Goal: Information Seeking & Learning: Learn about a topic

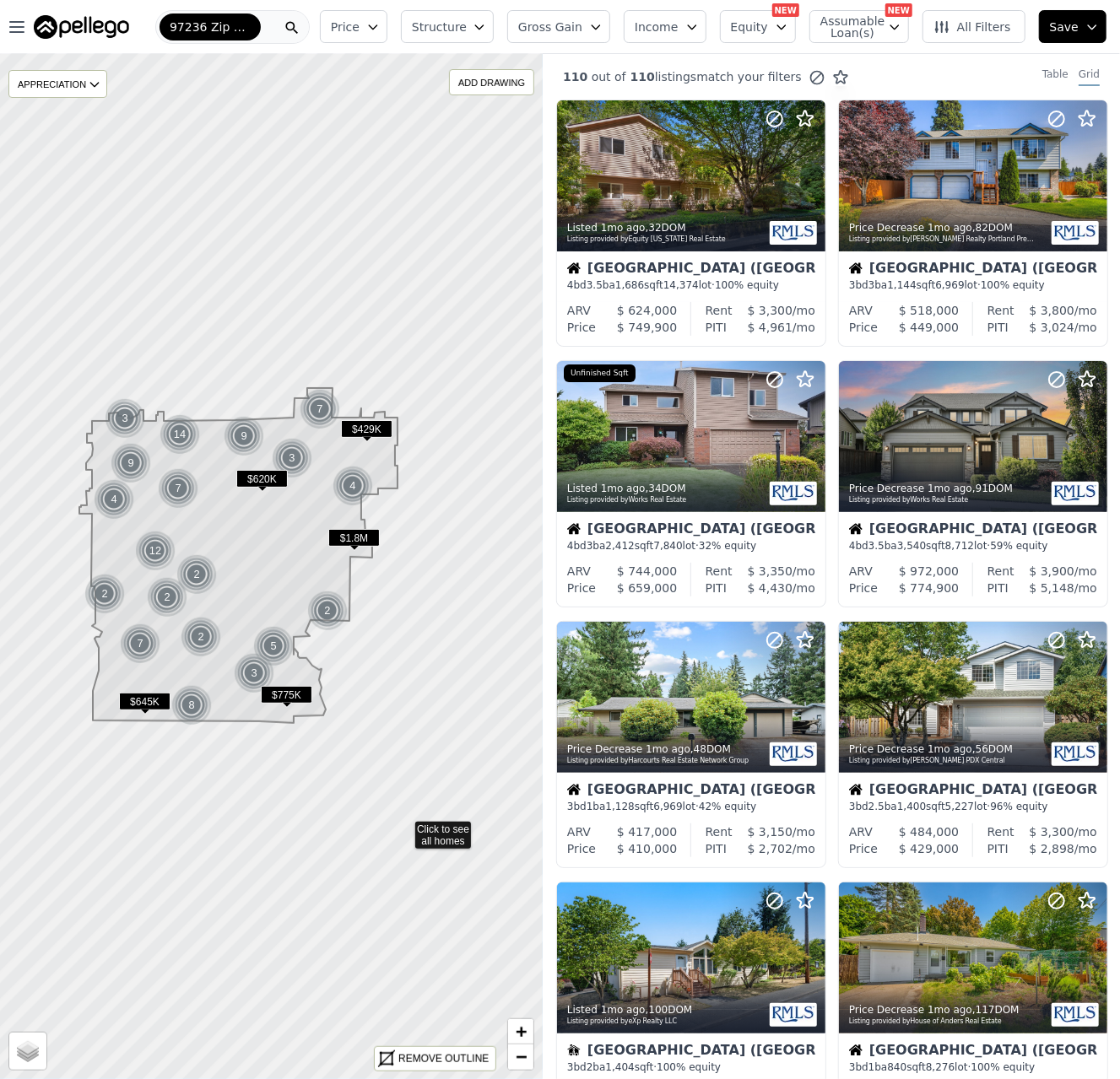
drag, startPoint x: 445, startPoint y: 838, endPoint x: 395, endPoint y: 786, distance: 72.1
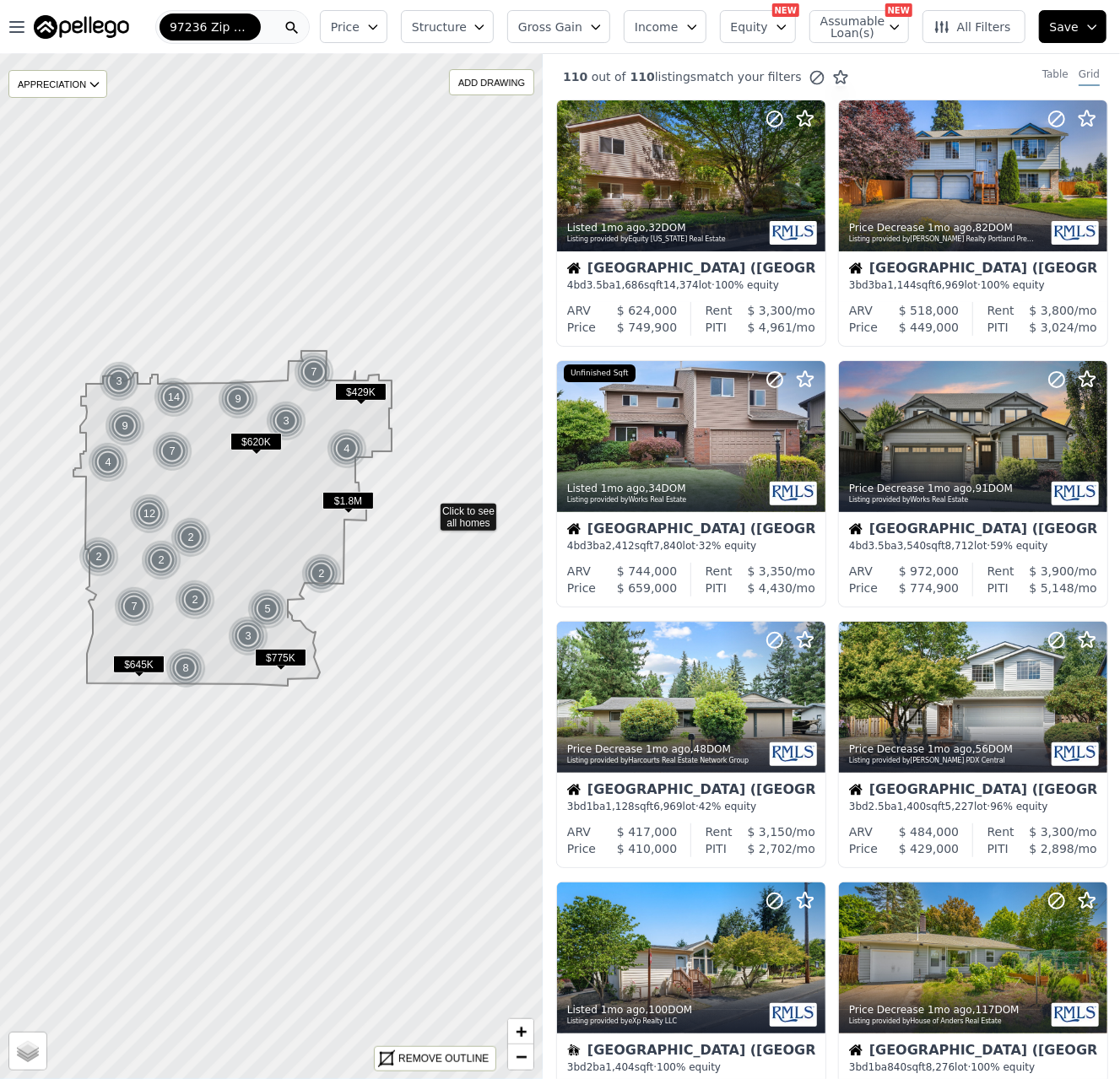
drag, startPoint x: 423, startPoint y: 507, endPoint x: 424, endPoint y: 497, distance: 10.0
click at [424, 498] on icon at bounding box center [280, 573] width 656 height 1235
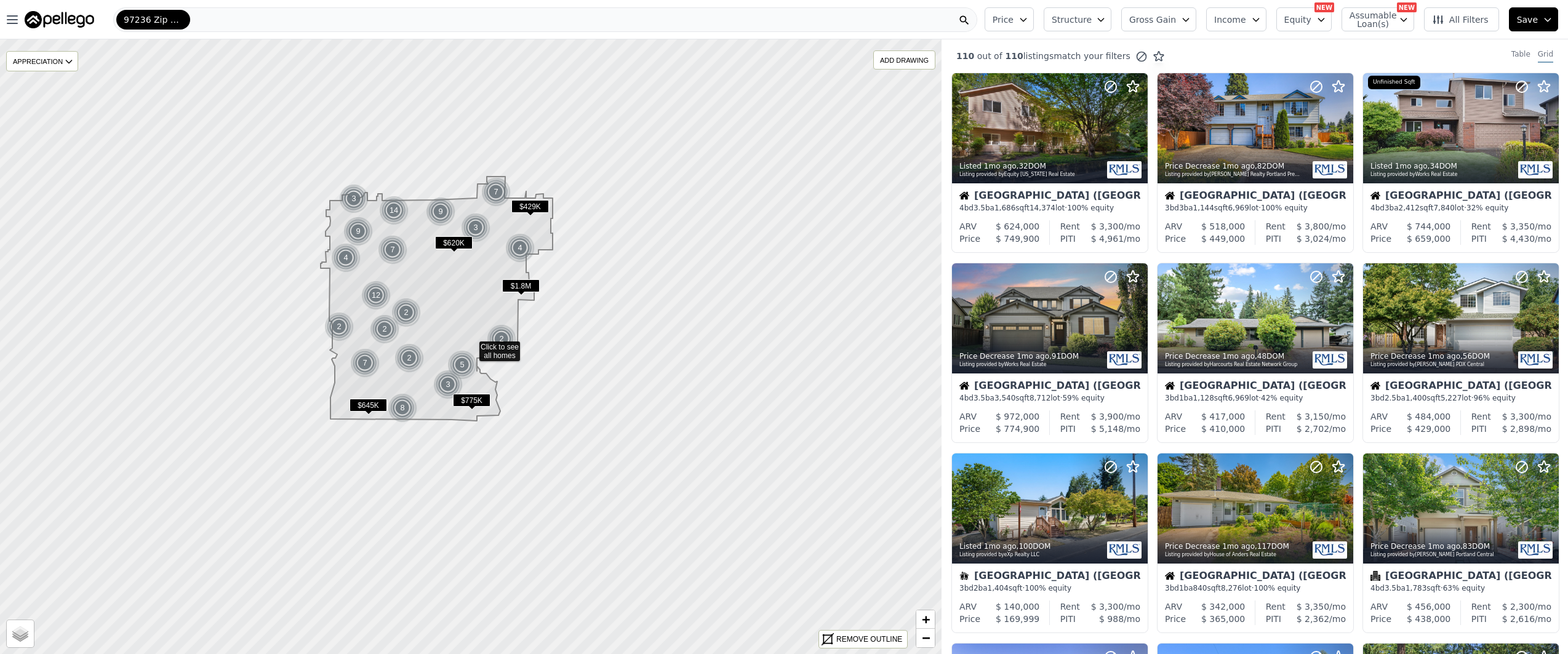
click at [816, 646] on div "REMOVE OUTLINE" at bounding box center [863, 639] width 88 height 17
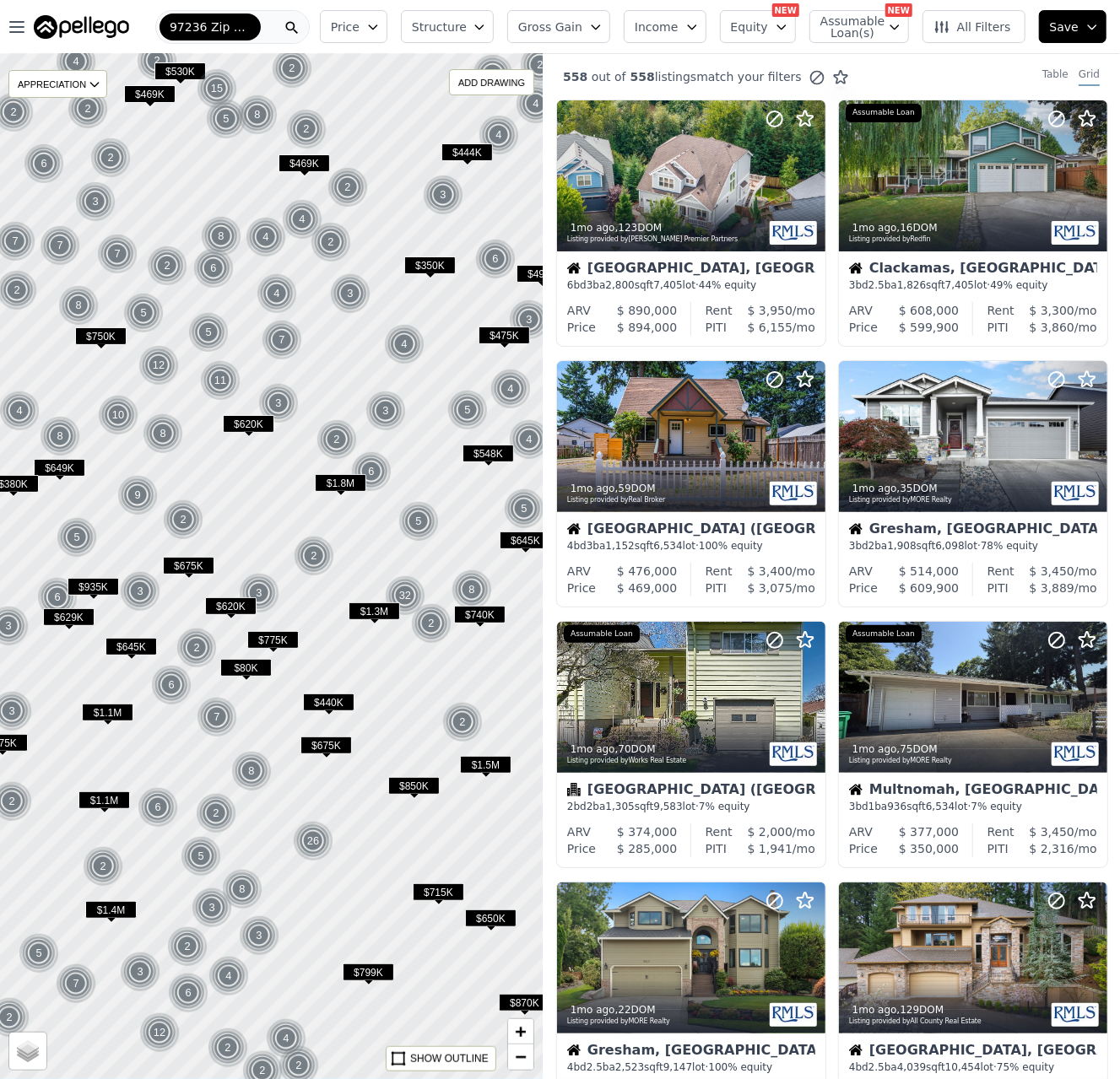
click at [857, 34] on span "Assumable Loan(s)" at bounding box center [847, 27] width 54 height 24
click at [862, 58] on label "Has Assumable Loan(s)" at bounding box center [912, 59] width 139 height 17
click at [836, 58] on input "Has Assumable Loan(s)" at bounding box center [829, 59] width 13 height 13
checkbox input "true"
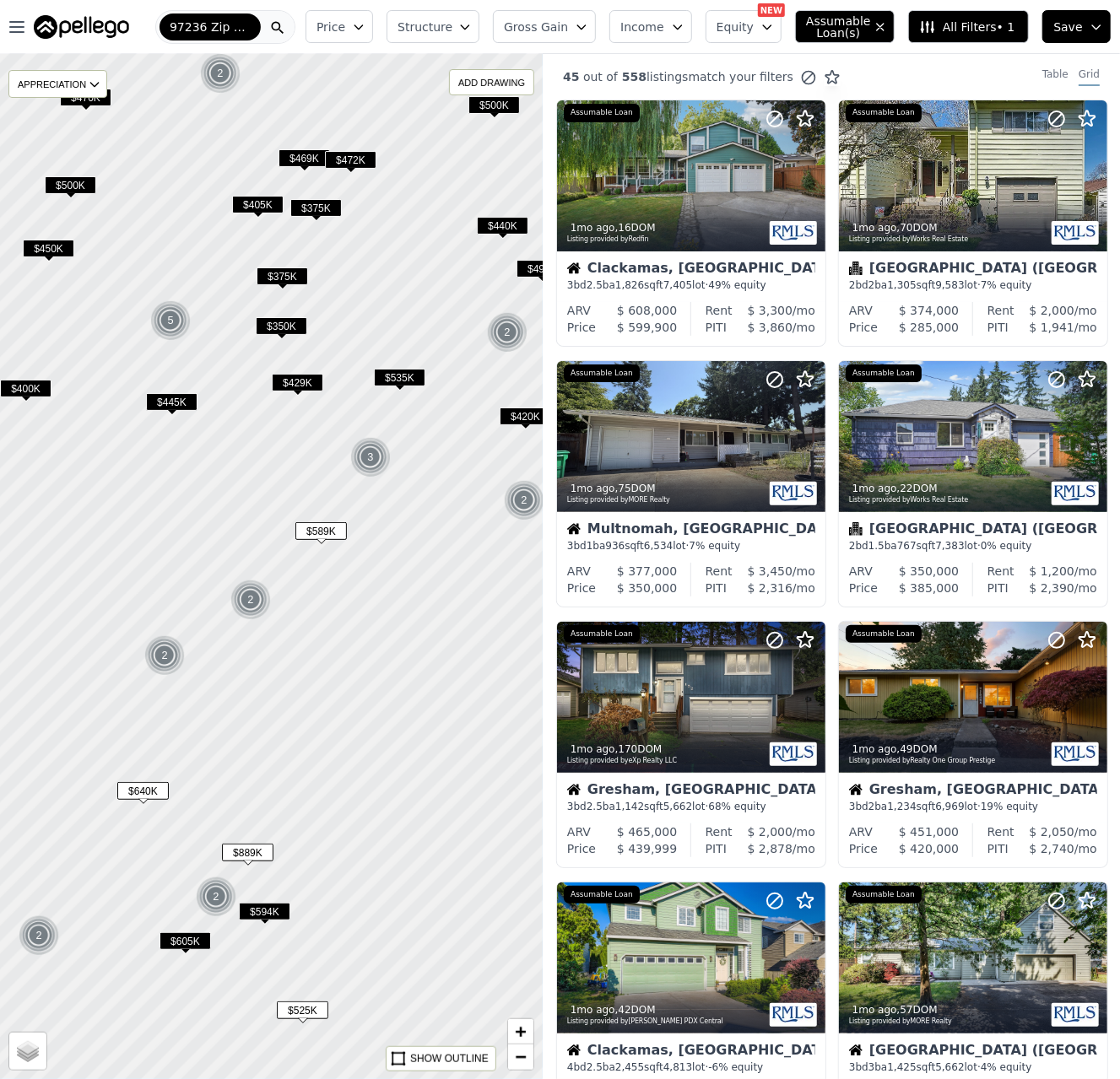
drag, startPoint x: 364, startPoint y: 568, endPoint x: 330, endPoint y: 550, distance: 38.5
click at [352, 561] on div at bounding box center [271, 566] width 651 height 1230
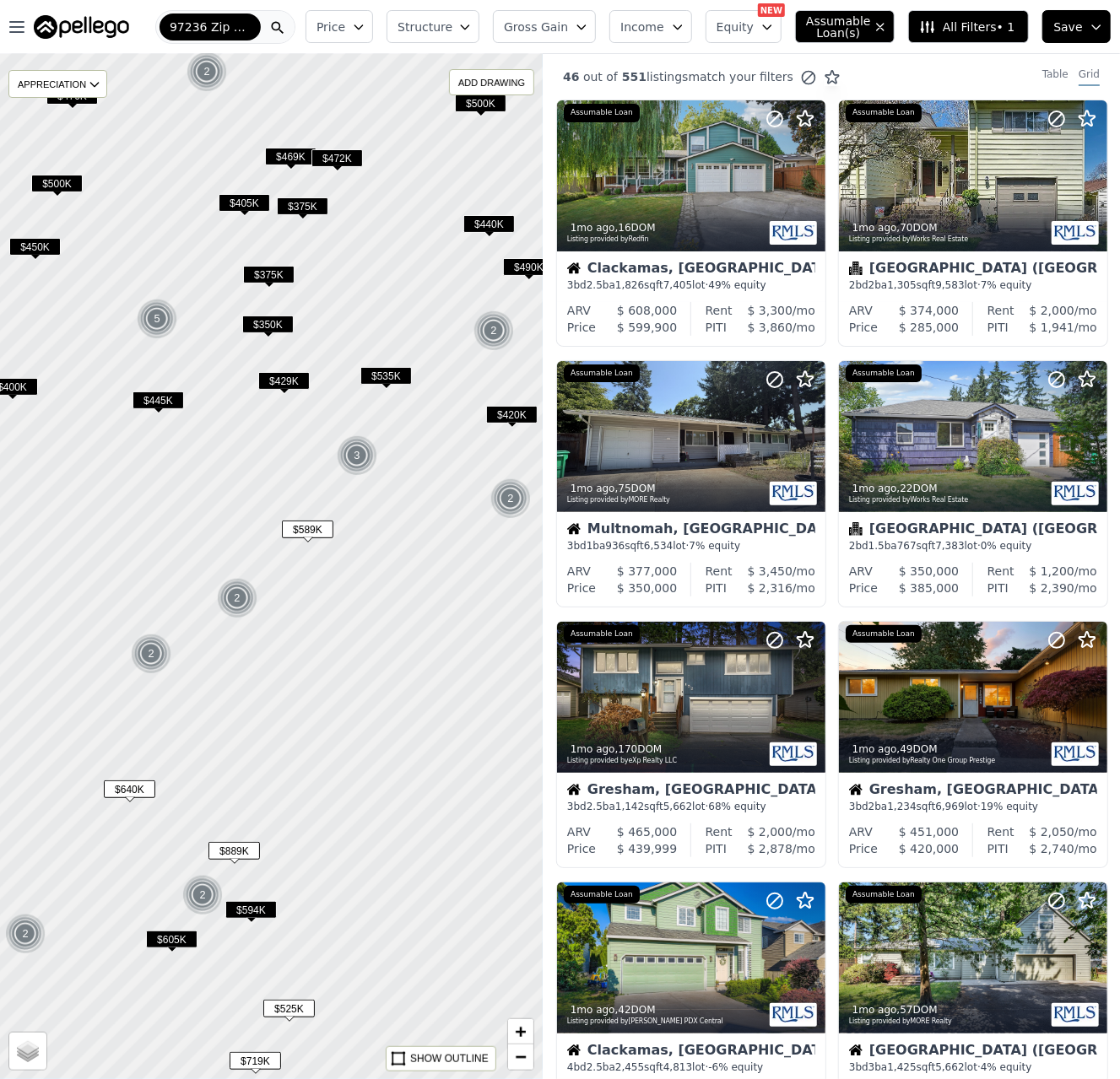
click at [302, 529] on span "$589K" at bounding box center [307, 529] width 51 height 18
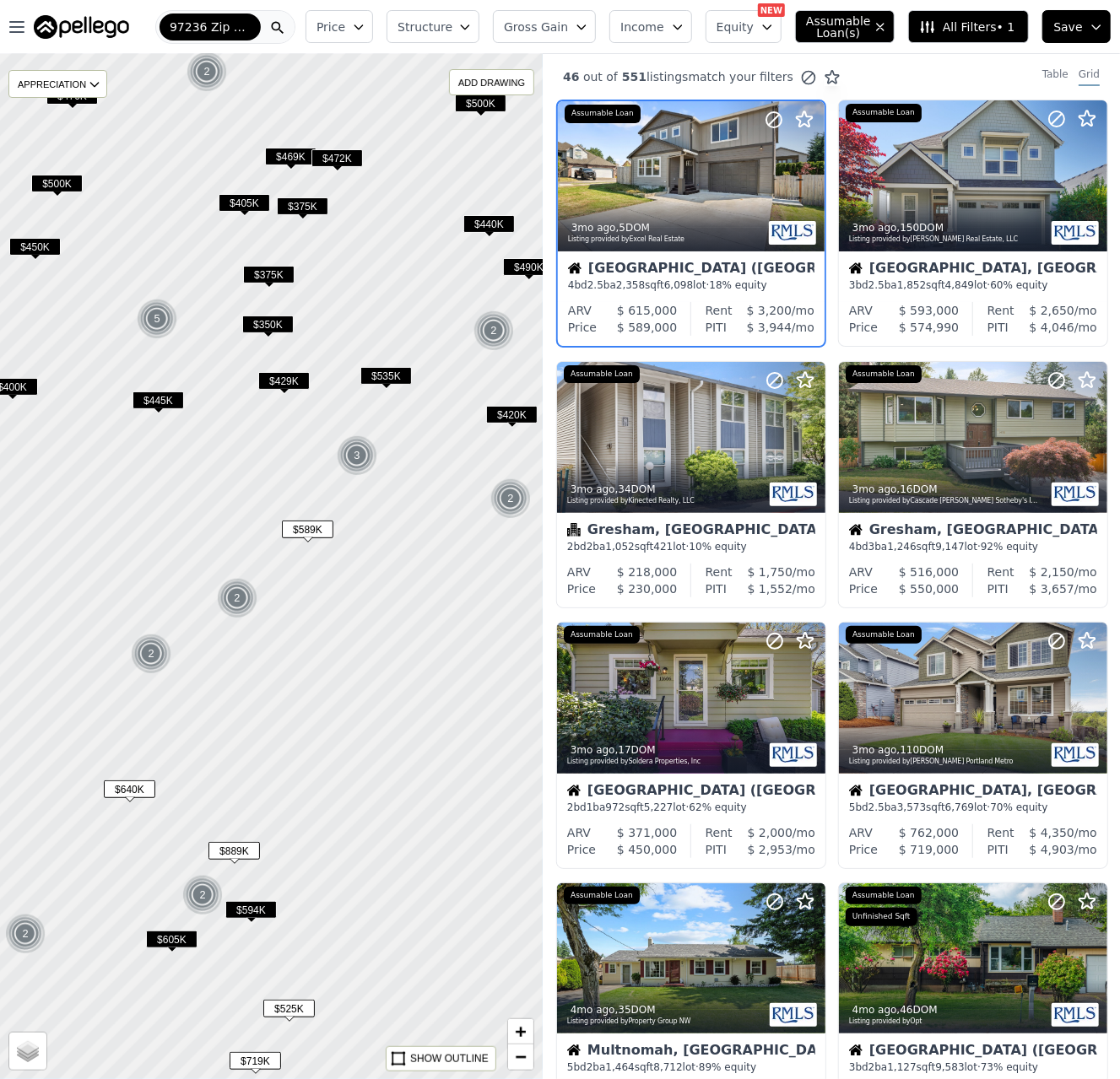
drag, startPoint x: 233, startPoint y: 853, endPoint x: 232, endPoint y: 876, distance: 23.0
click at [235, 852] on span "$889K" at bounding box center [234, 851] width 51 height 18
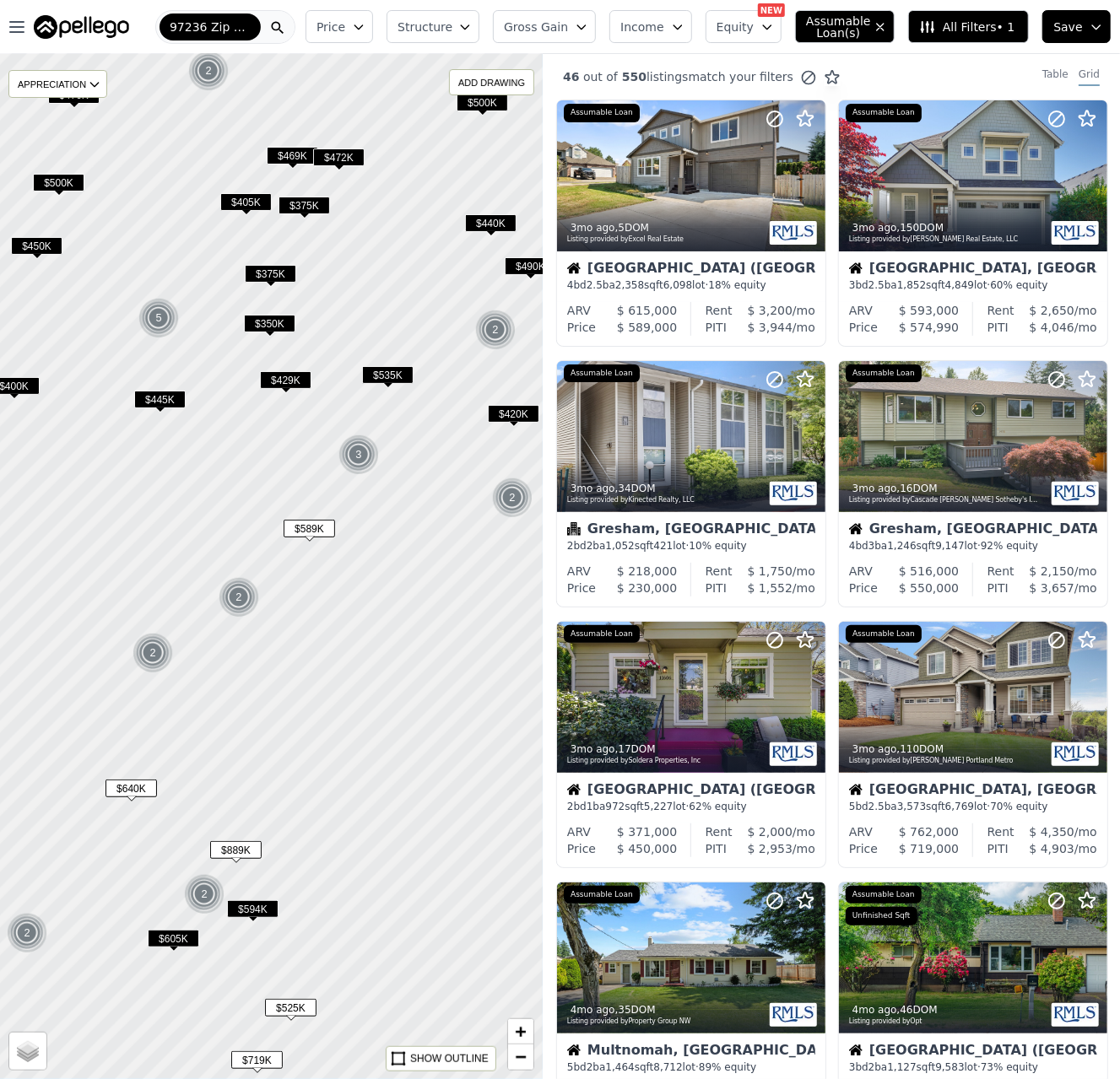
click at [246, 851] on span "$889K" at bounding box center [236, 850] width 51 height 18
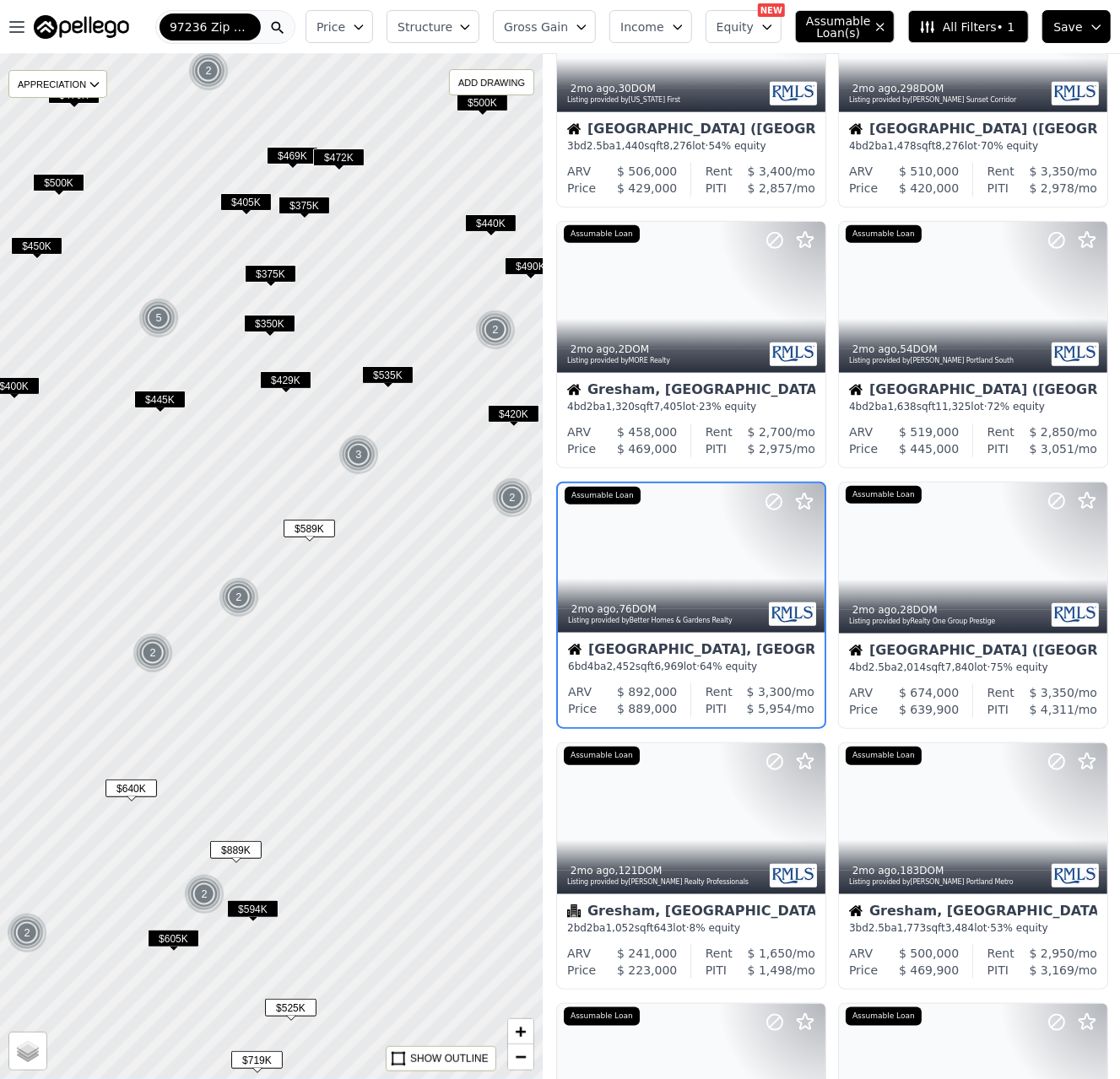
scroll to position [411, 0]
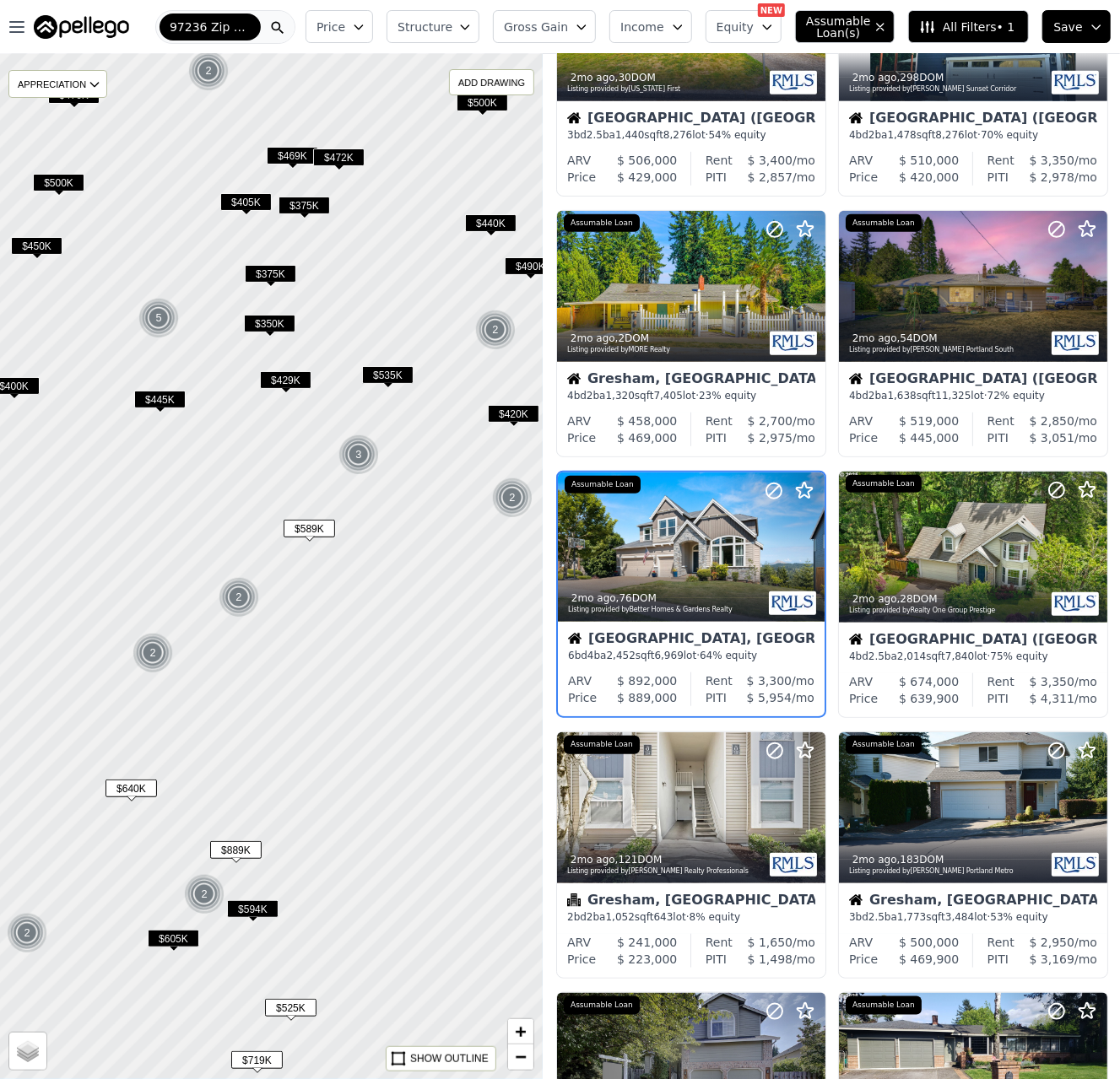
click at [253, 940] on div at bounding box center [271, 567] width 651 height 1230
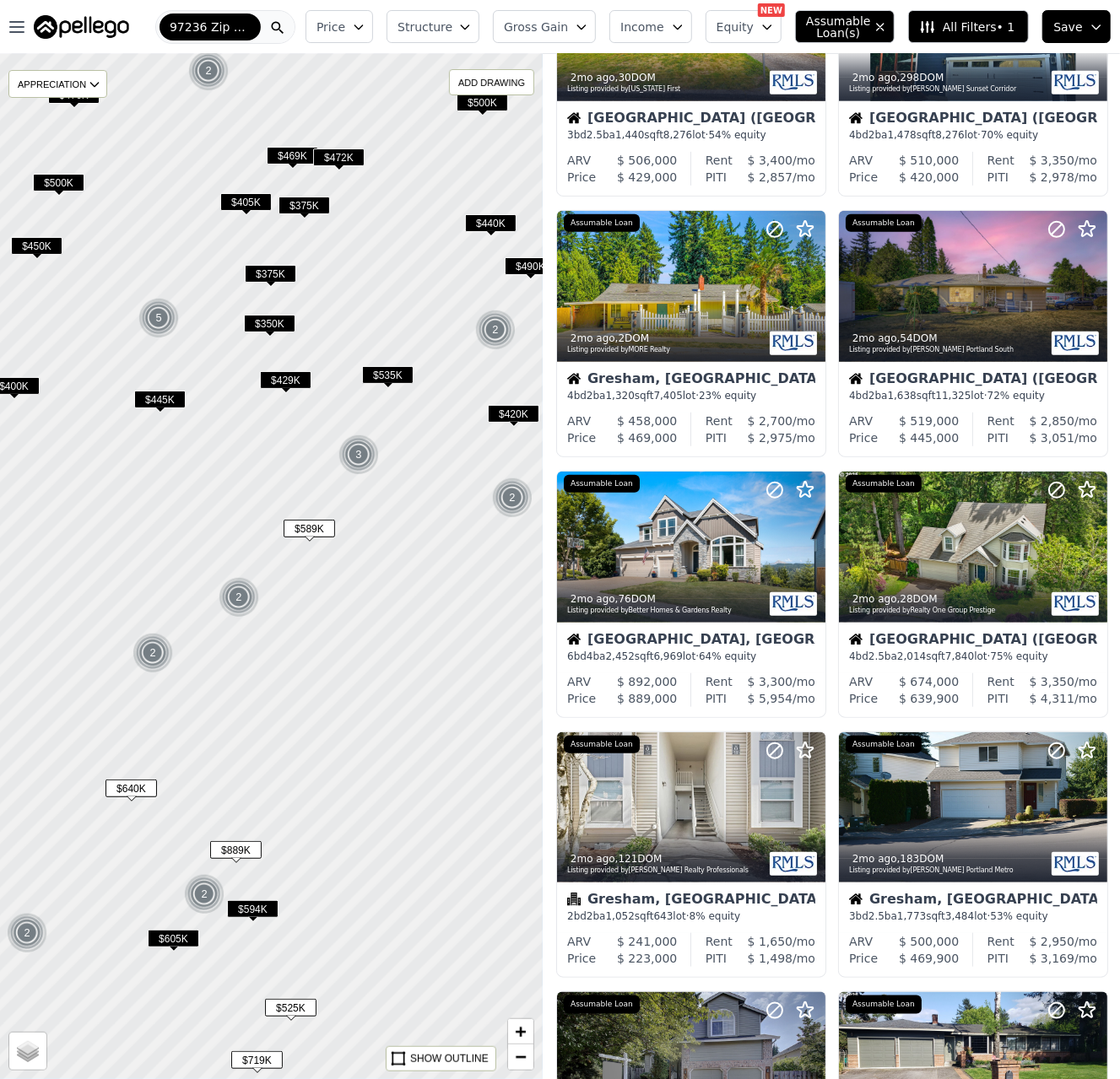
click at [258, 913] on span "$594K" at bounding box center [253, 909] width 51 height 18
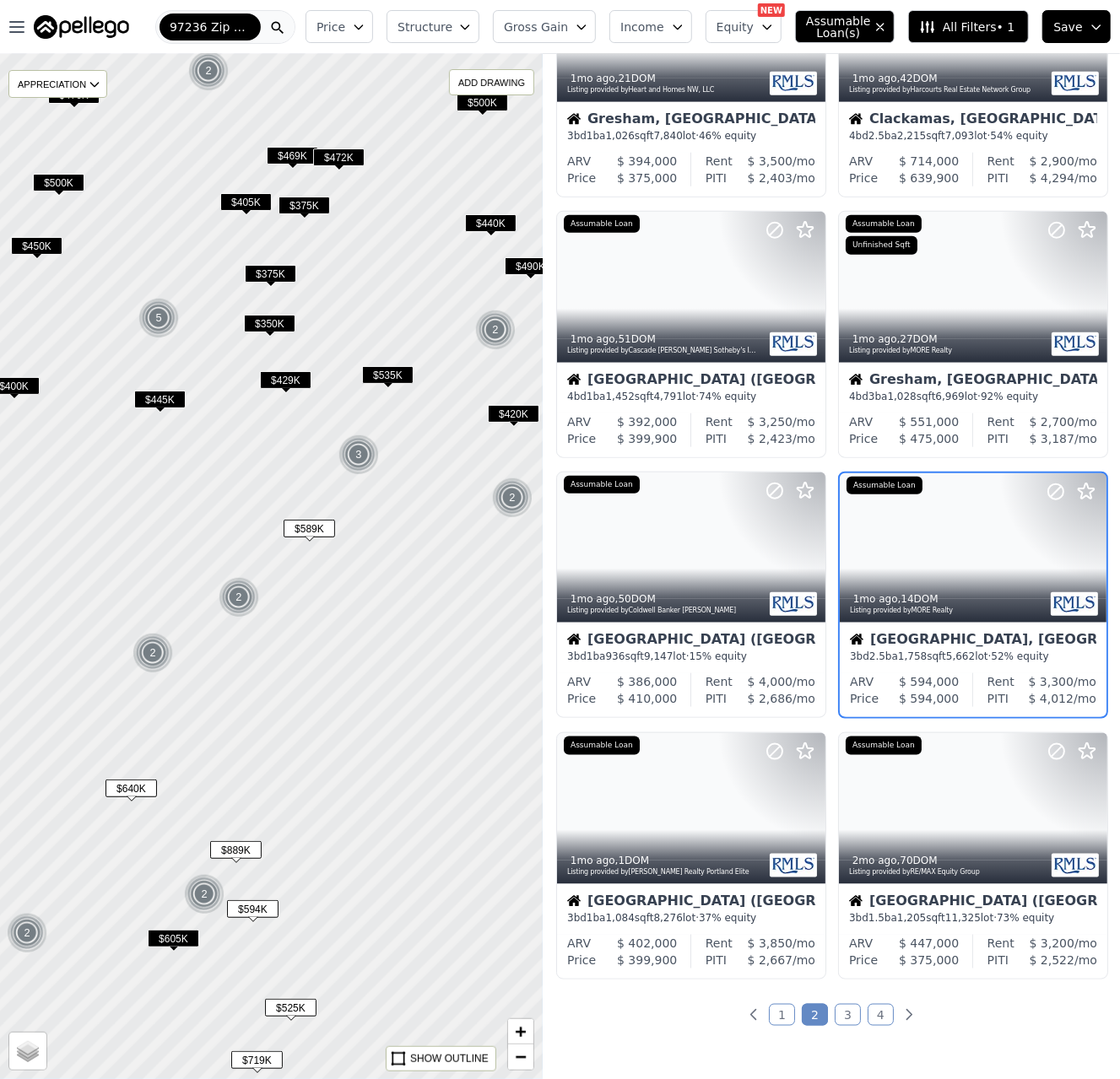
scroll to position [671, 0]
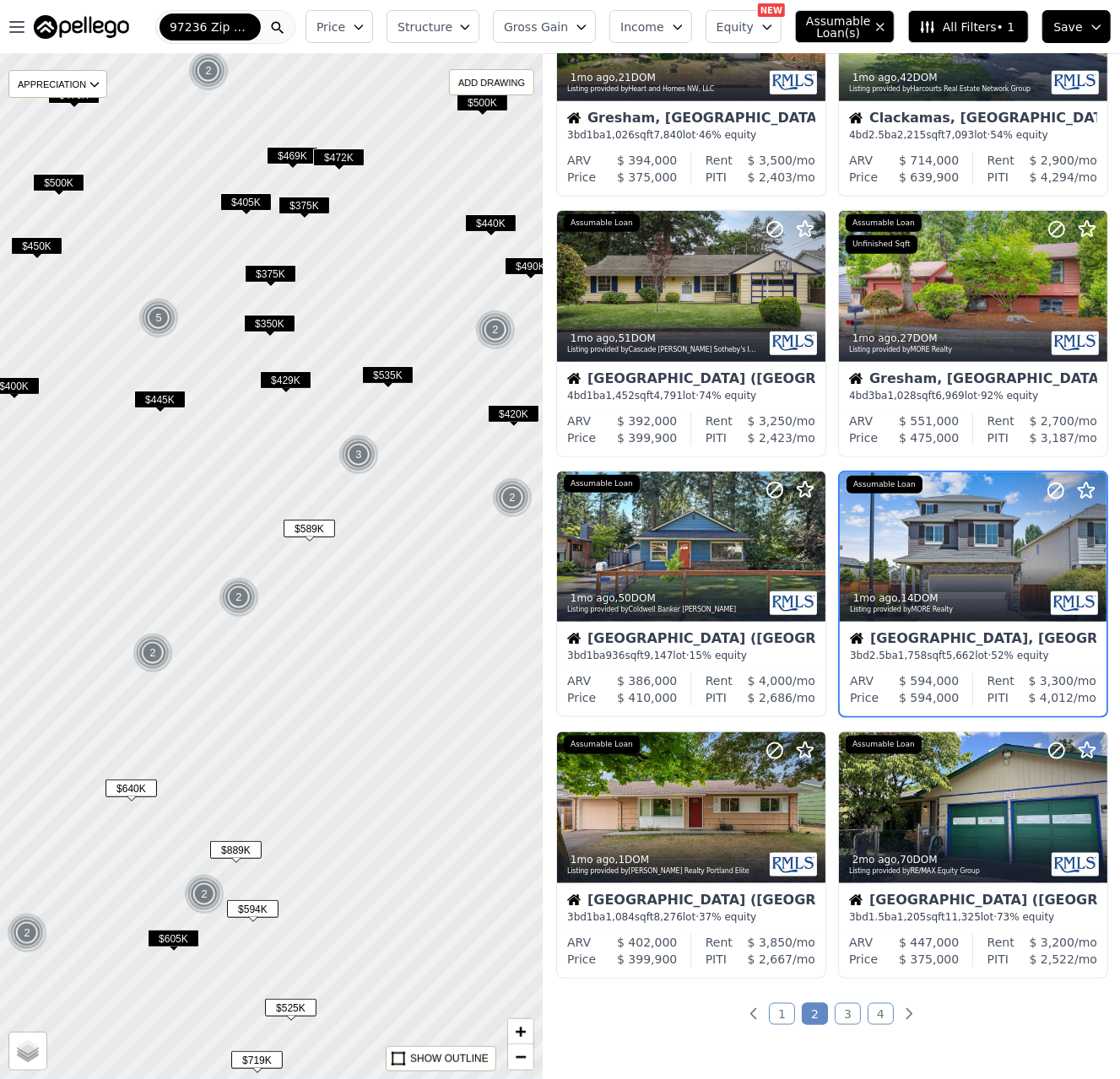
click at [176, 939] on span "$605K" at bounding box center [173, 938] width 51 height 18
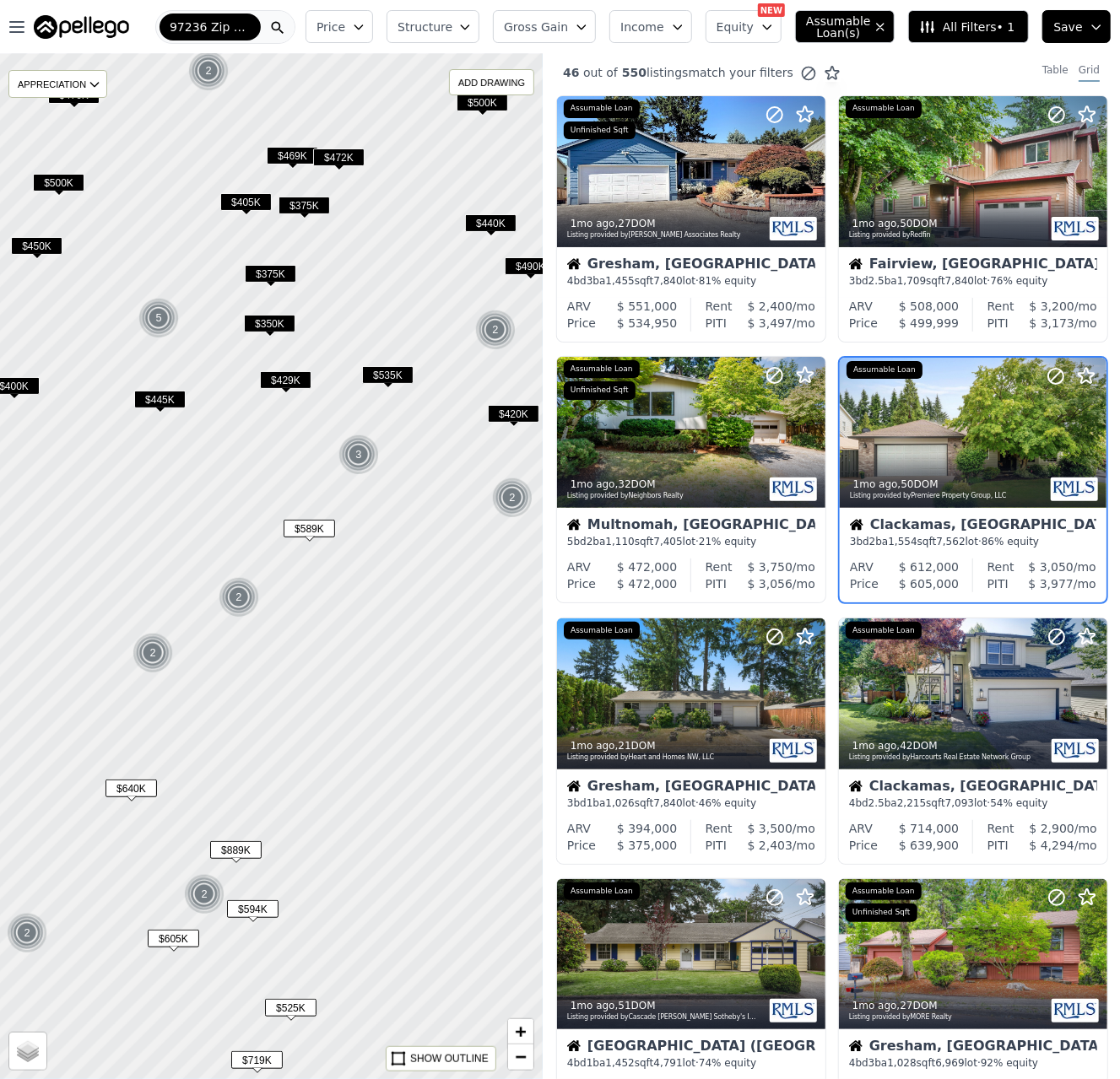
scroll to position [0, 0]
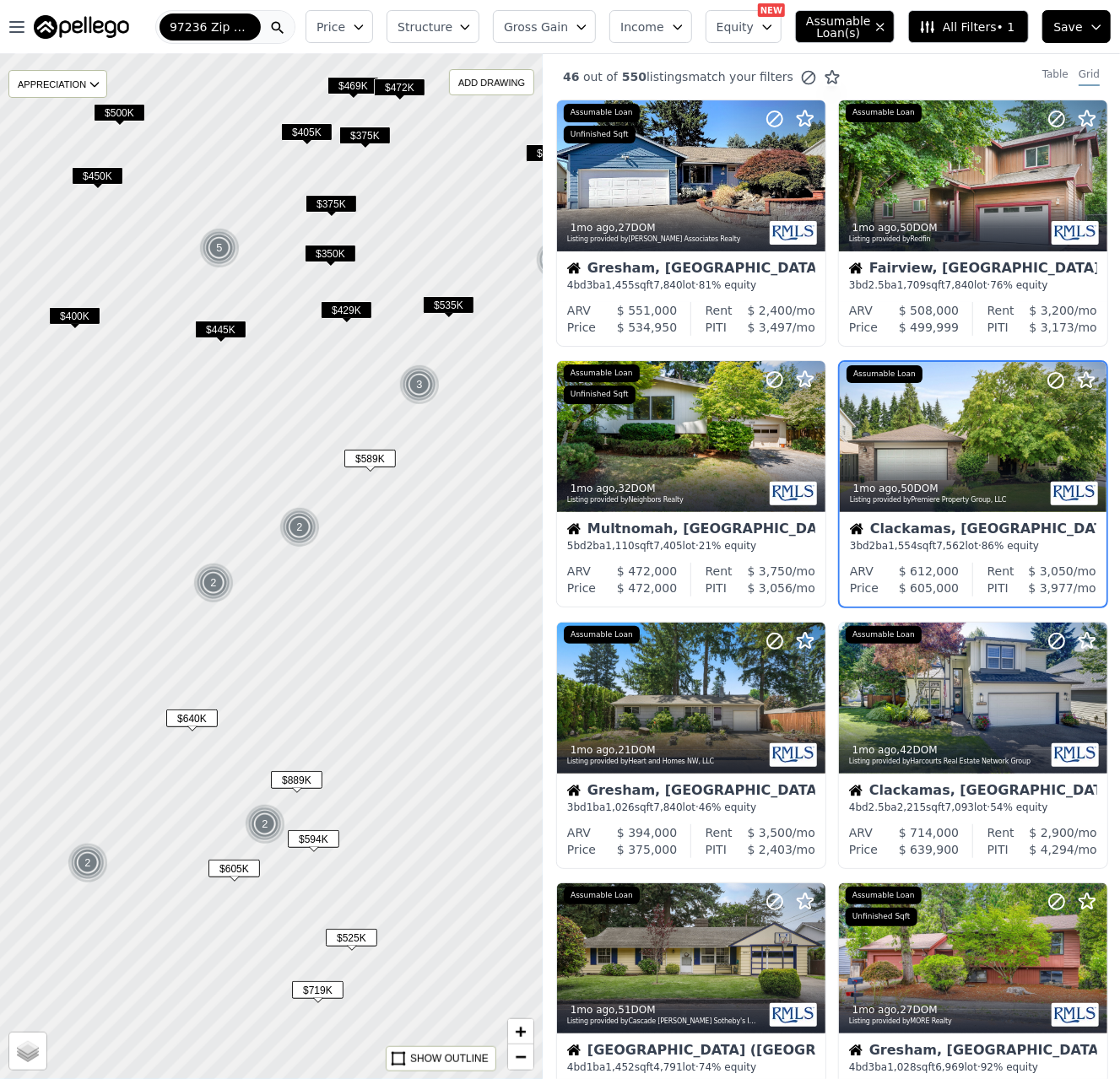
drag, startPoint x: 358, startPoint y: 672, endPoint x: 371, endPoint y: 639, distance: 35.5
click at [380, 629] on div at bounding box center [289, 537] width 651 height 1230
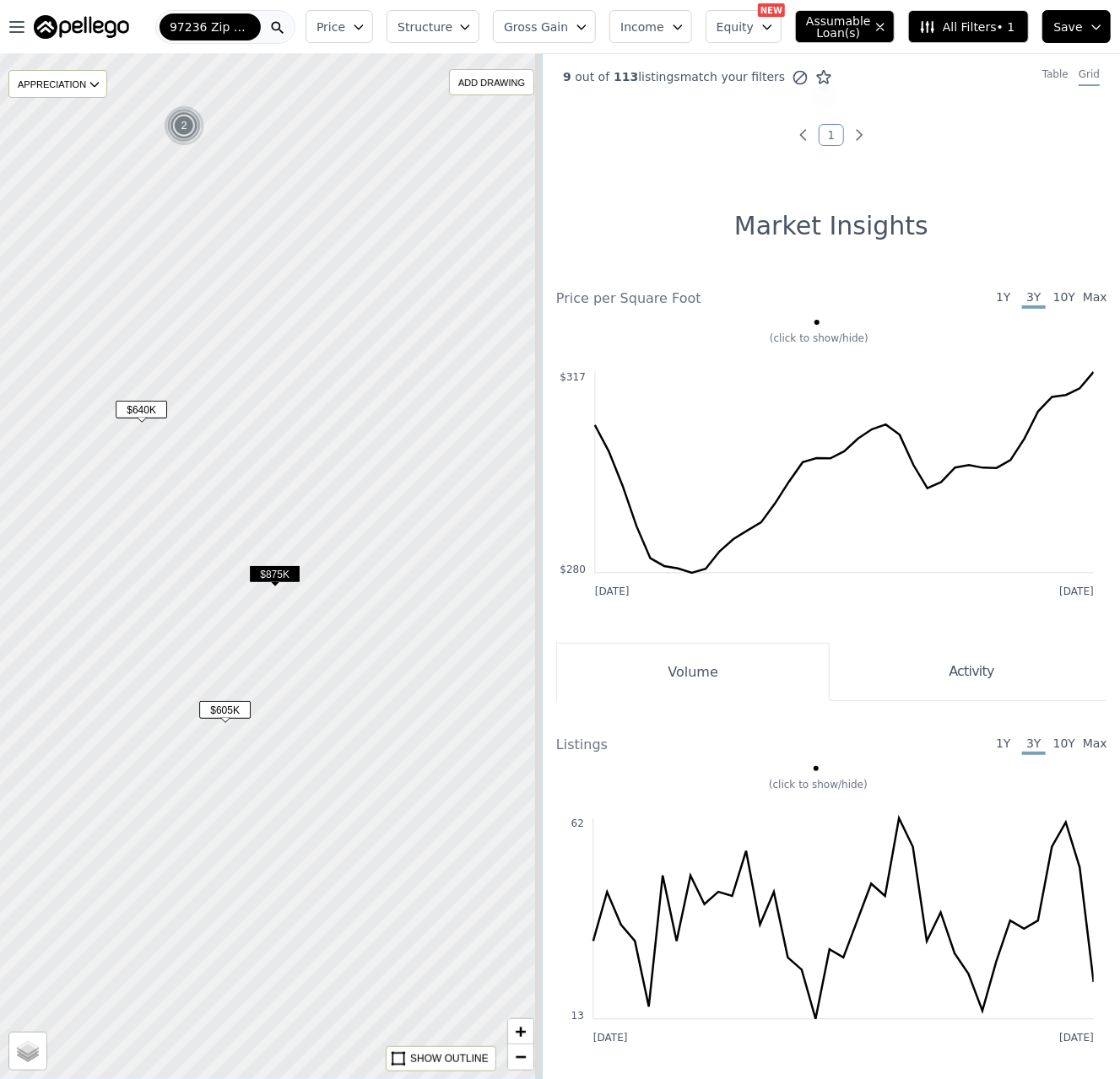
drag, startPoint x: 432, startPoint y: 666, endPoint x: 232, endPoint y: 669, distance: 200.0
click at [163, 693] on div at bounding box center [209, 570] width 651 height 1230
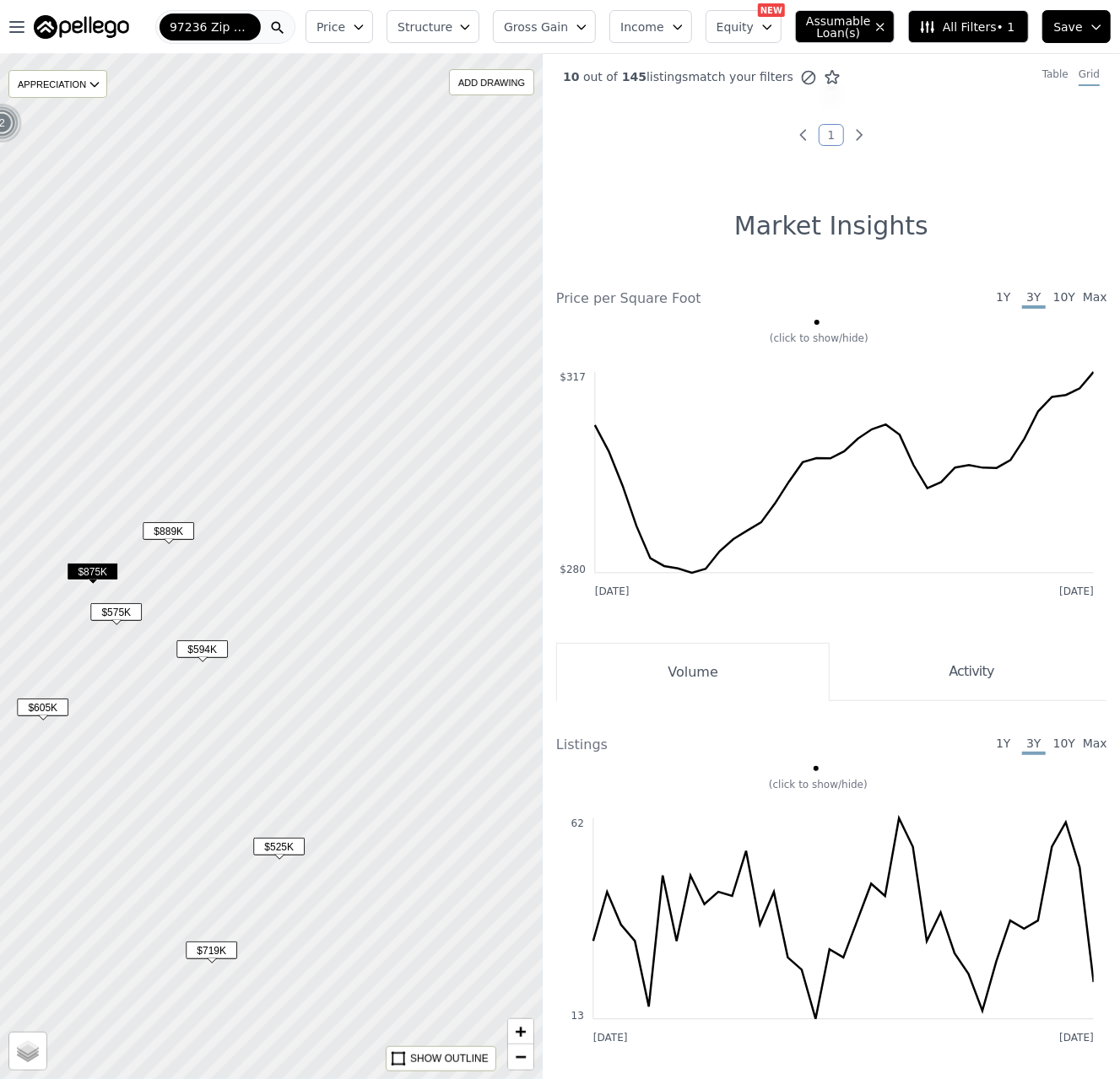
drag, startPoint x: 405, startPoint y: 635, endPoint x: 234, endPoint y: 633, distance: 171.0
click at [234, 633] on div at bounding box center [271, 567] width 651 height 1230
click at [174, 528] on span "$889K" at bounding box center [168, 530] width 51 height 18
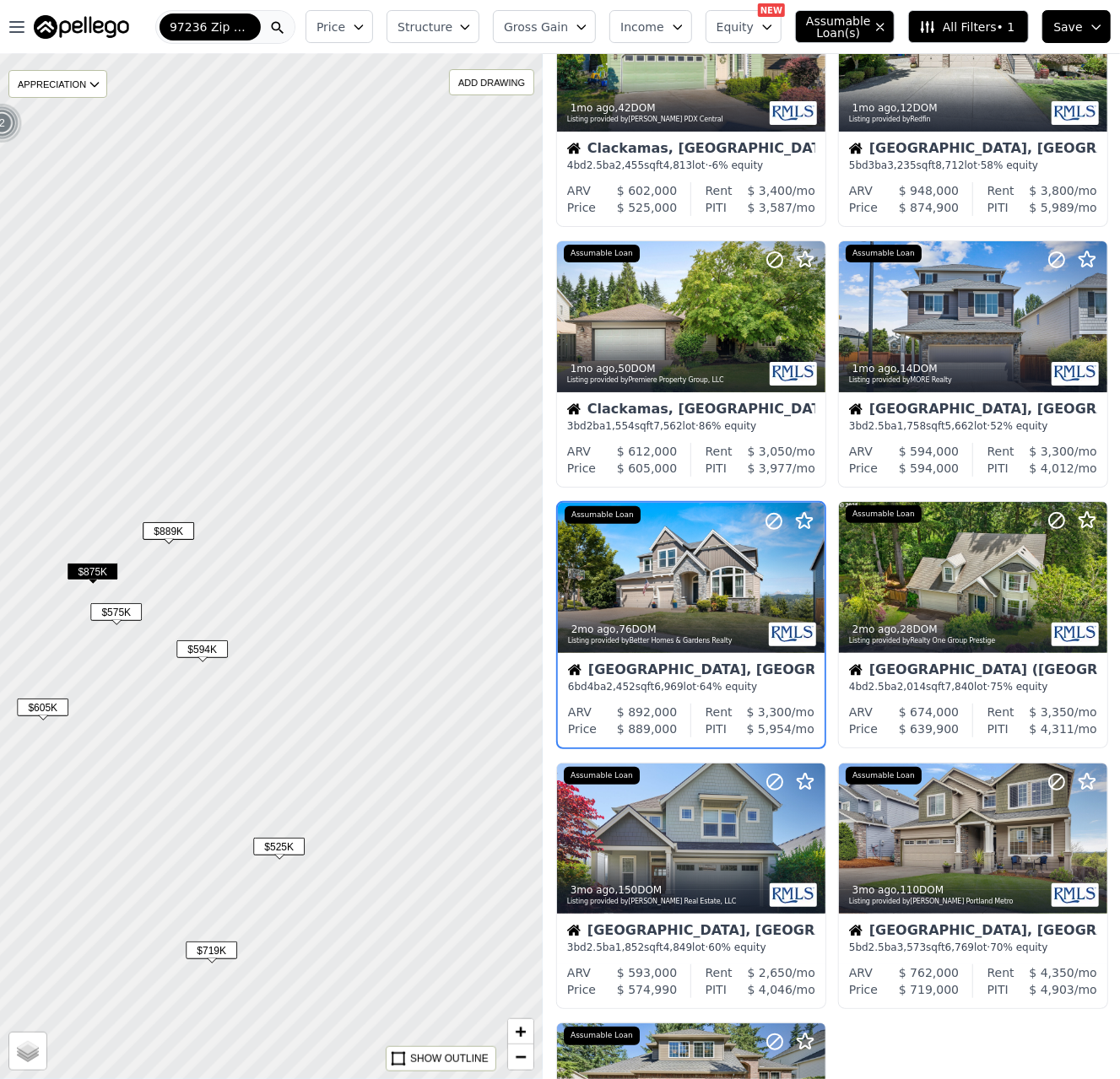
scroll to position [150, 0]
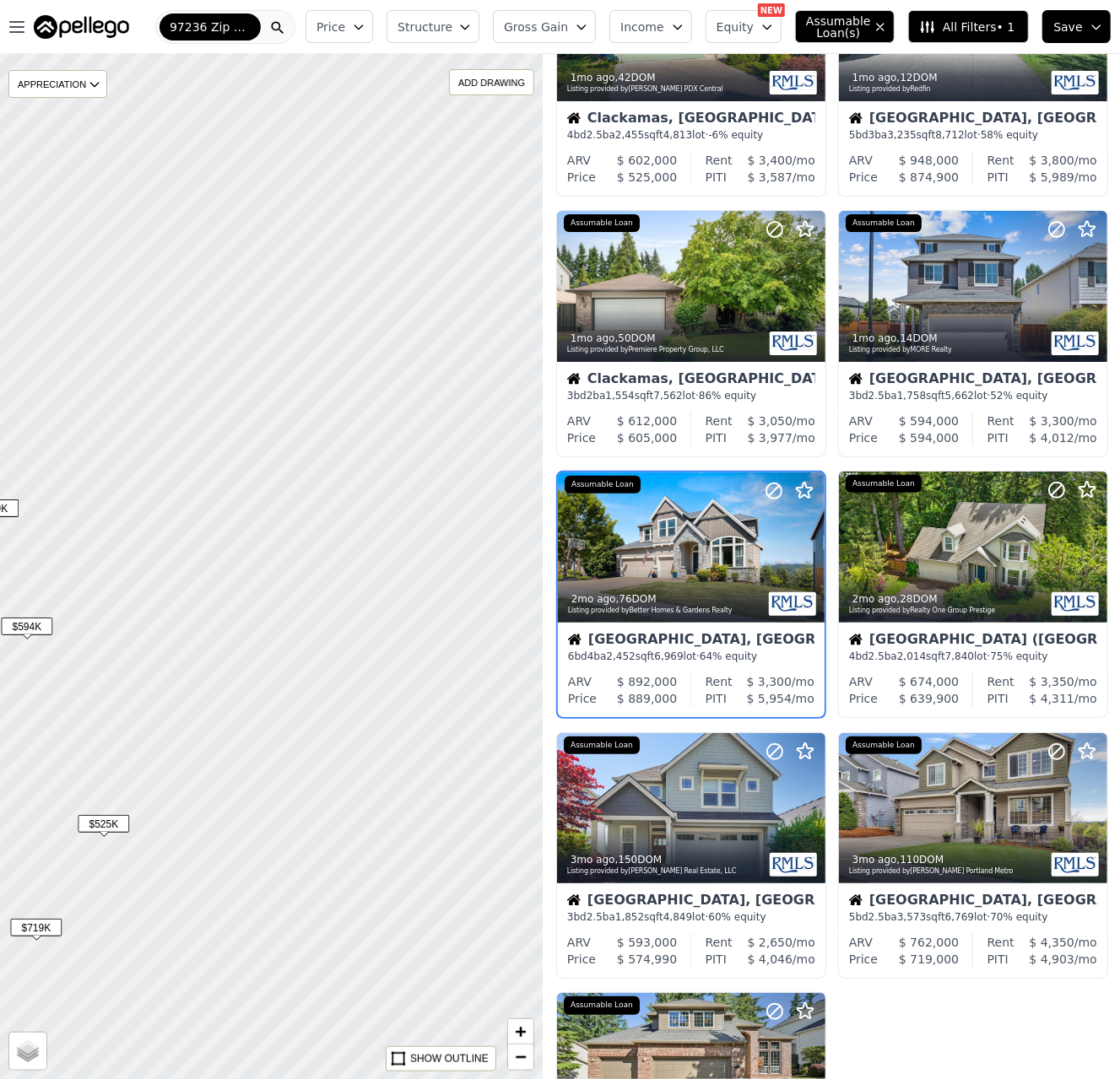
drag, startPoint x: 228, startPoint y: 685, endPoint x: 296, endPoint y: 599, distance: 109.6
click at [185, 670] on div at bounding box center [251, 559] width 651 height 1230
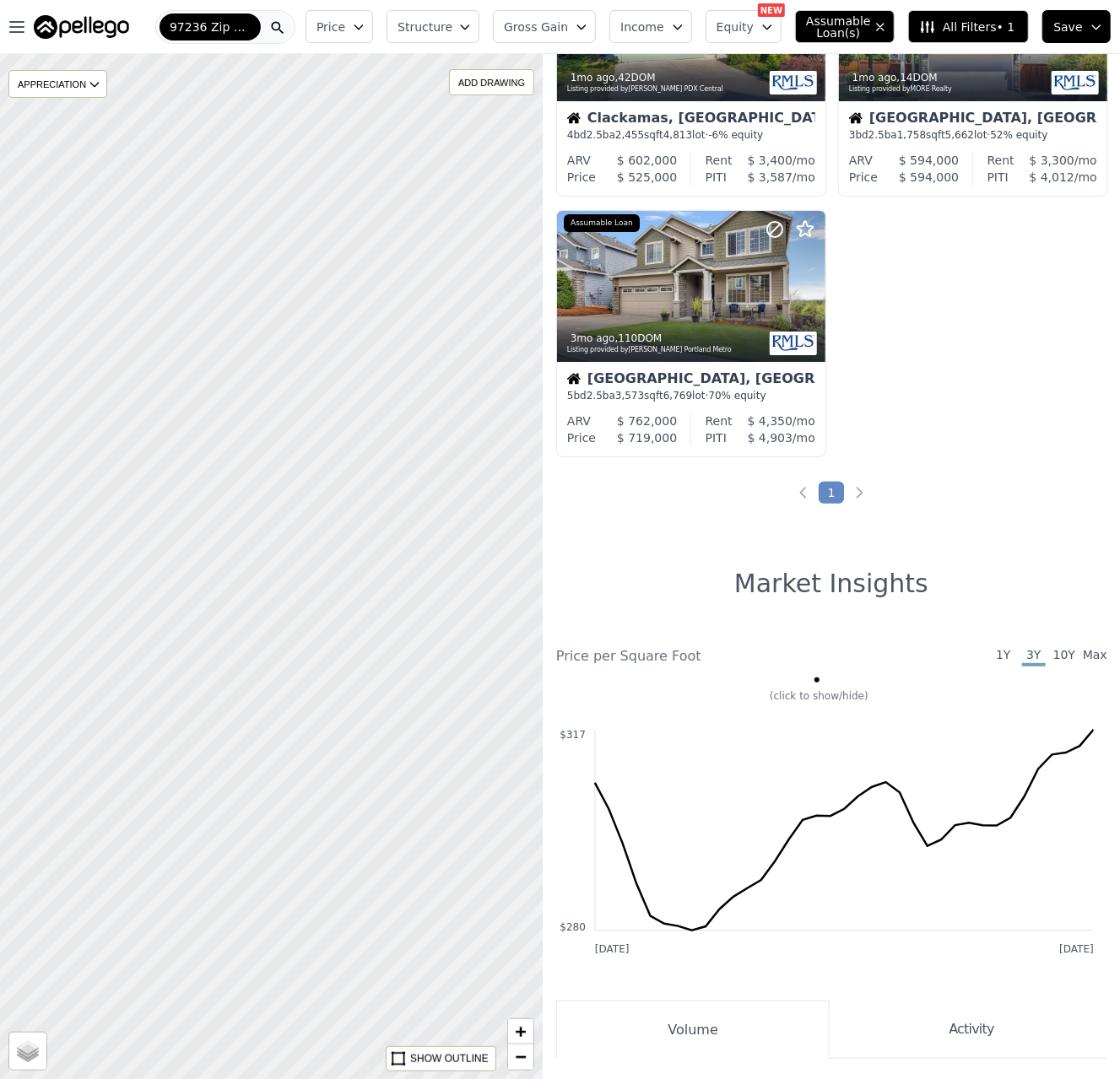
drag, startPoint x: 356, startPoint y: 581, endPoint x: 166, endPoint y: 606, distance: 191.6
click at [166, 606] on div at bounding box center [269, 567] width 651 height 1230
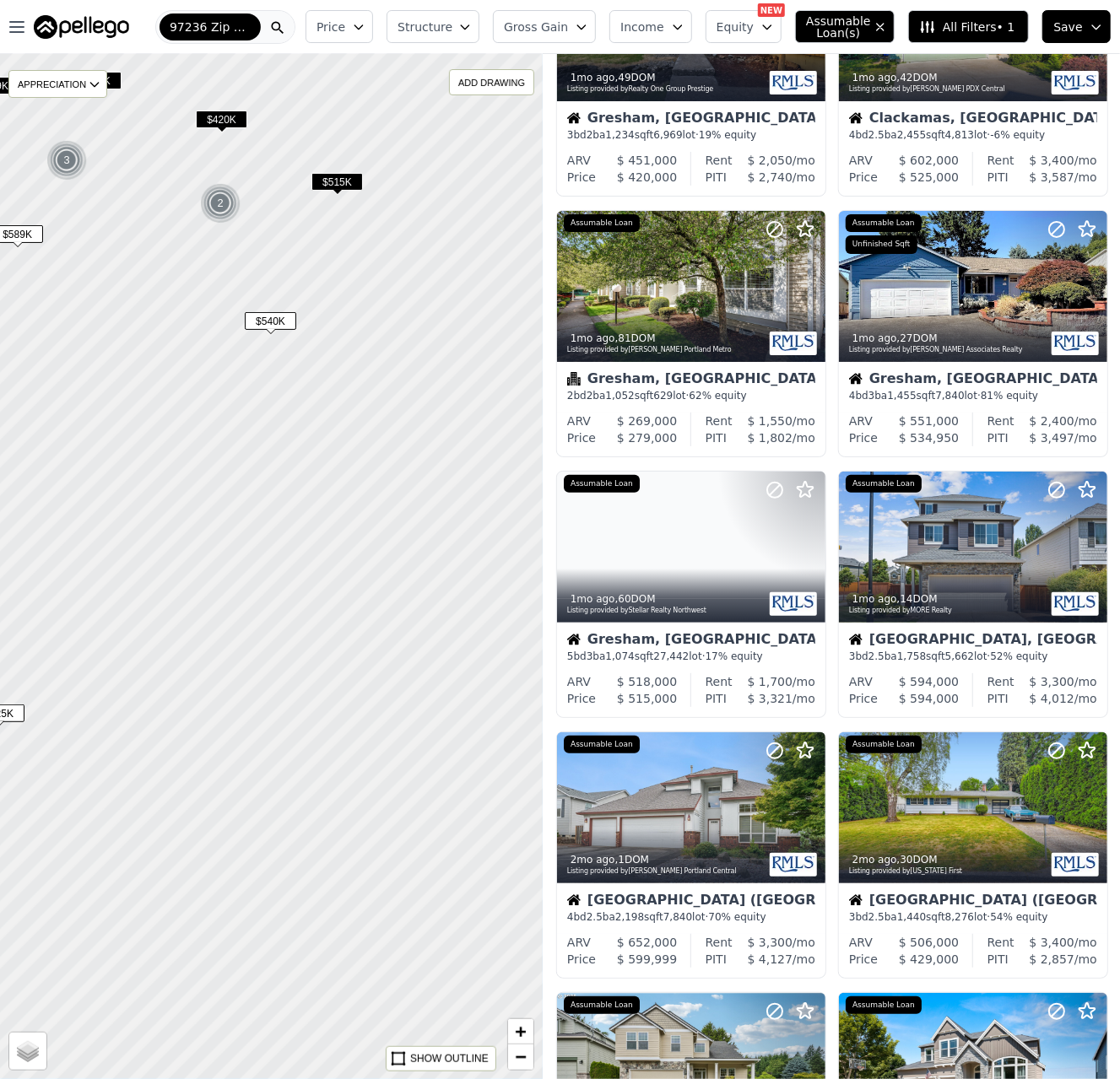
drag, startPoint x: 331, startPoint y: 536, endPoint x: 236, endPoint y: 463, distance: 119.8
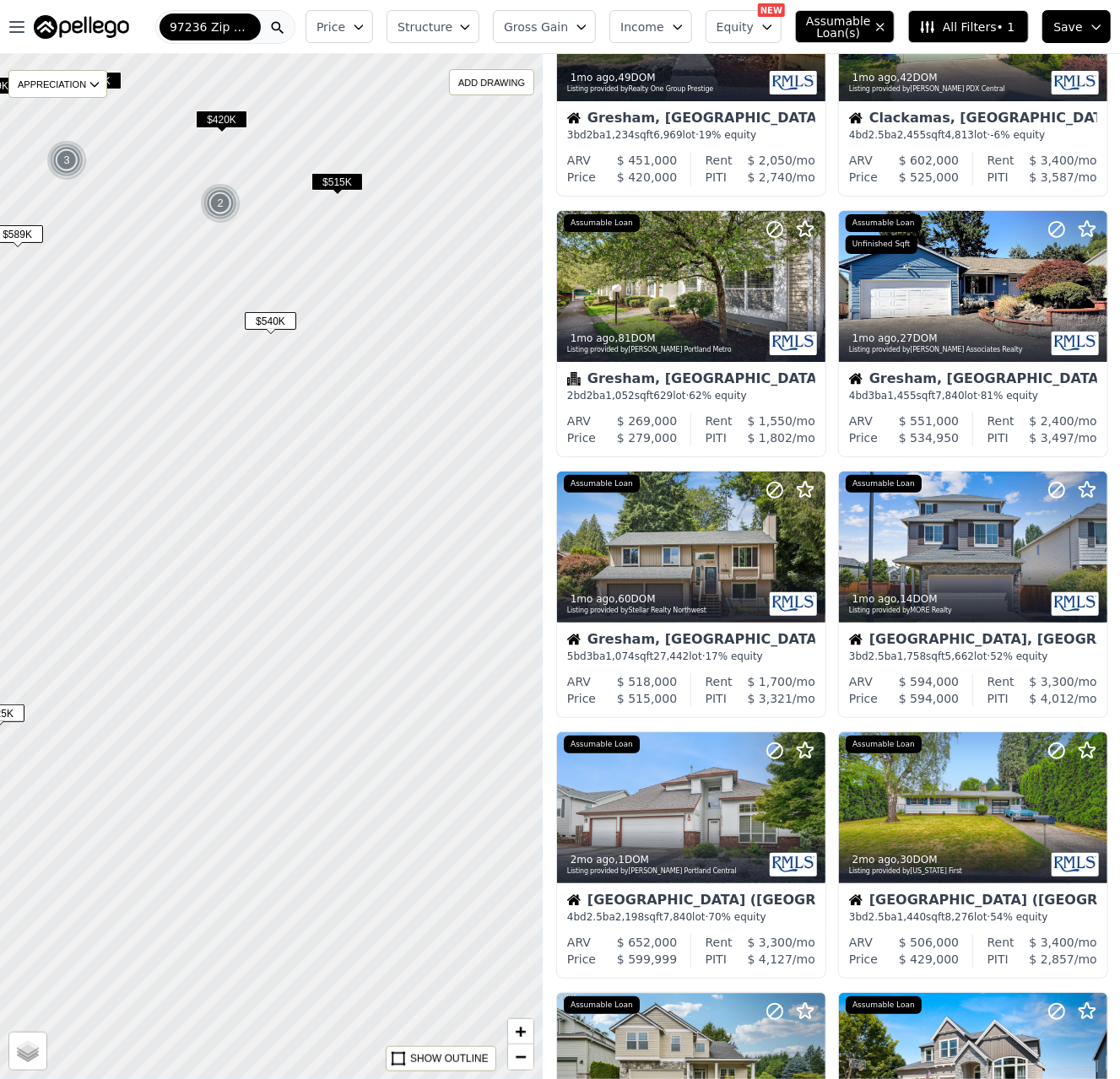
click at [259, 558] on div at bounding box center [229, 567] width 651 height 1230
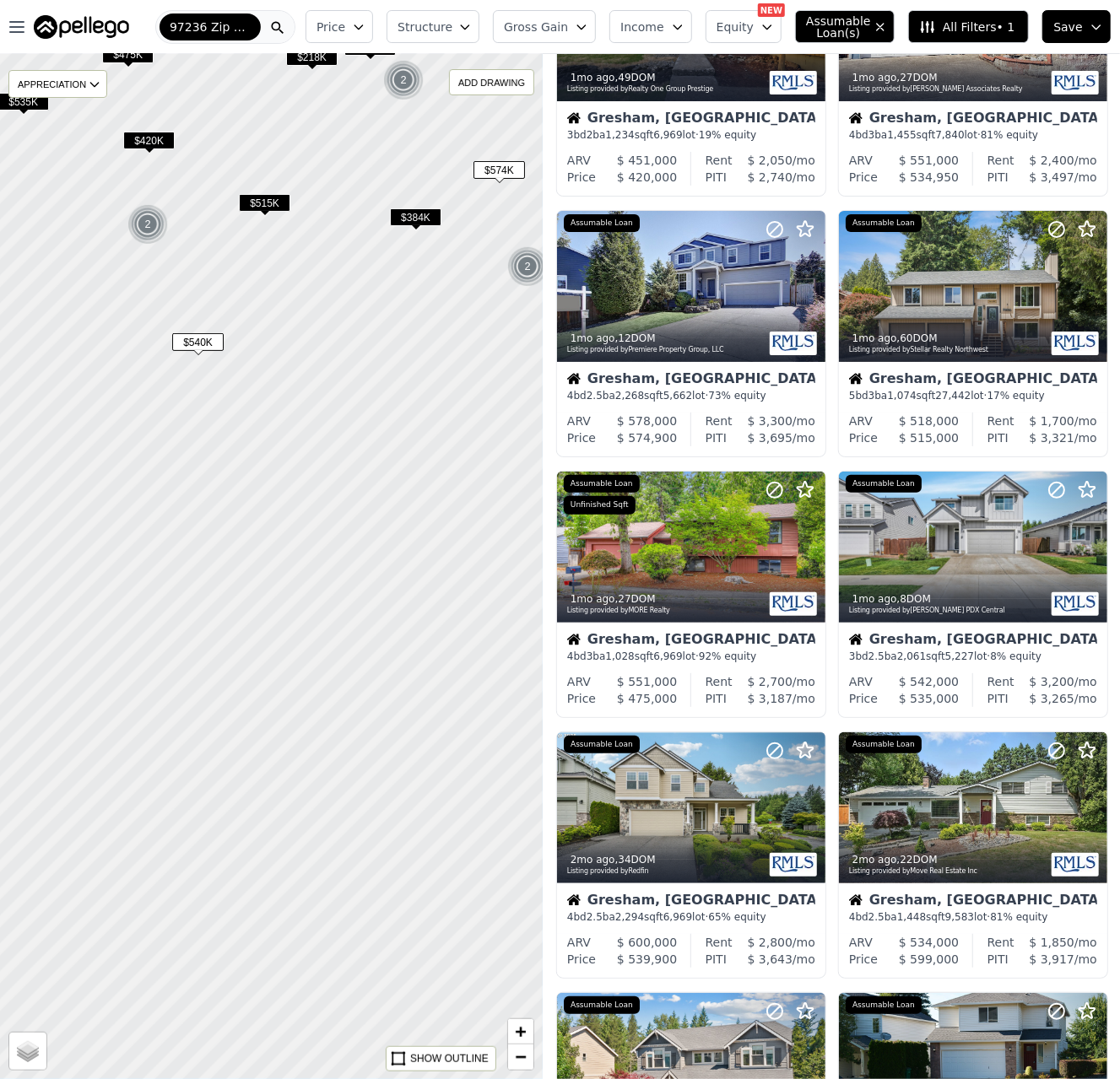
click at [201, 342] on span "$540K" at bounding box center [198, 342] width 51 height 18
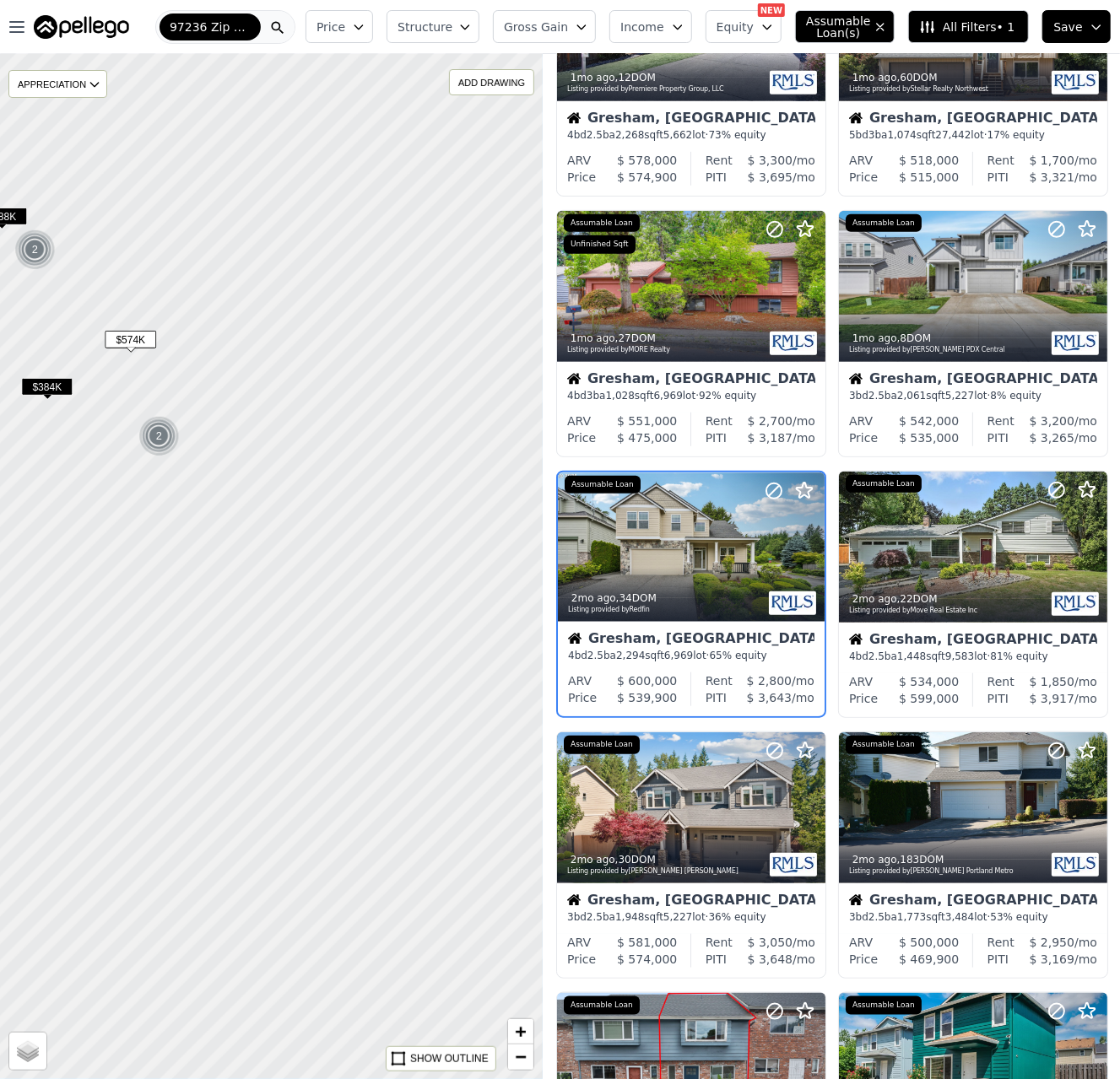
drag, startPoint x: 346, startPoint y: 455, endPoint x: -26, endPoint y: 626, distance: 409.4
click at [0, 626] on html "Open main menu 97236 Zip Code Price Structure Gross Gain Income Equity NEW Assu…" at bounding box center [560, 539] width 1120 height 1079
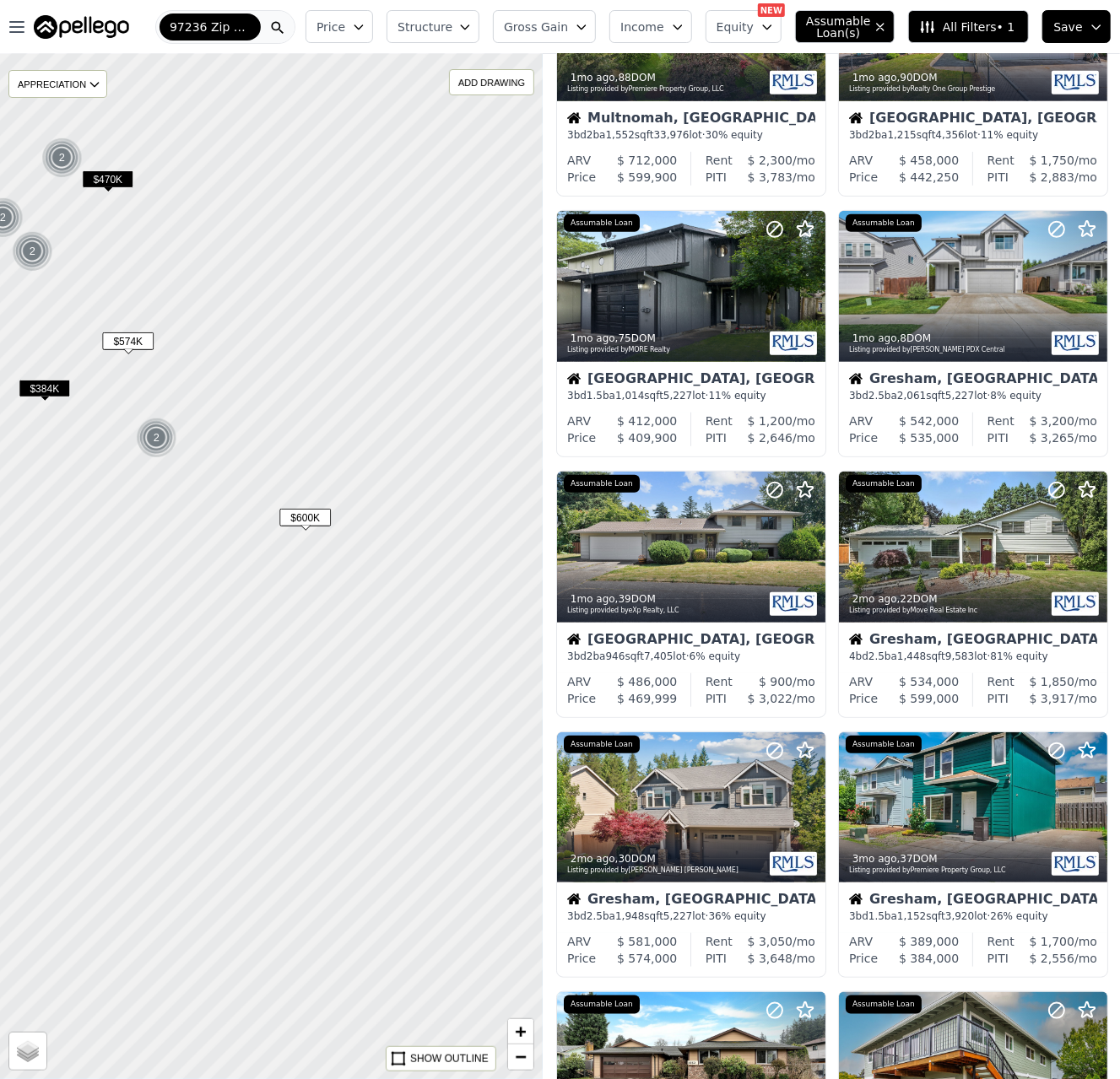
scroll to position [150, 0]
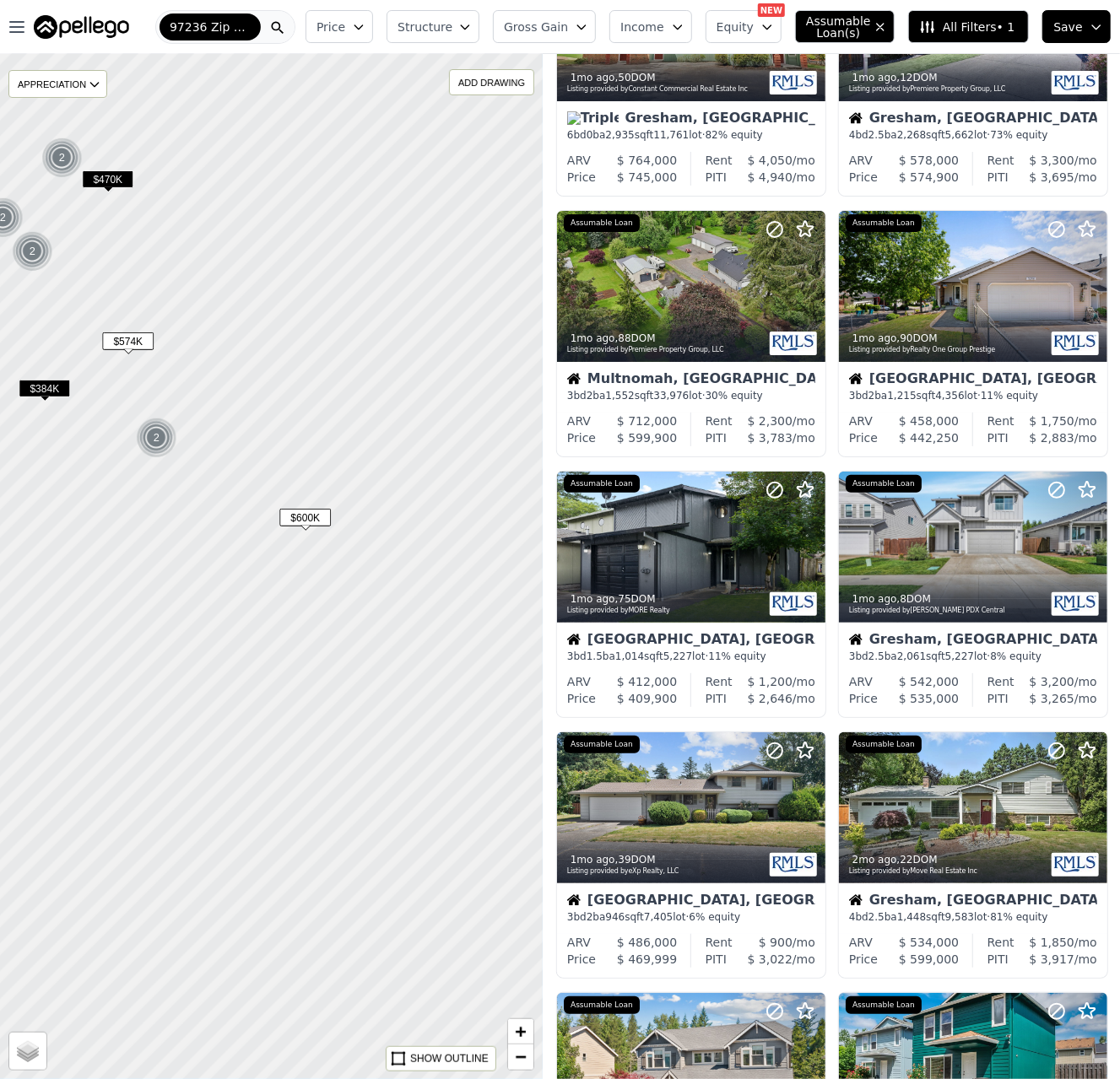
click at [130, 350] on span "$574K" at bounding box center [127, 341] width 51 height 18
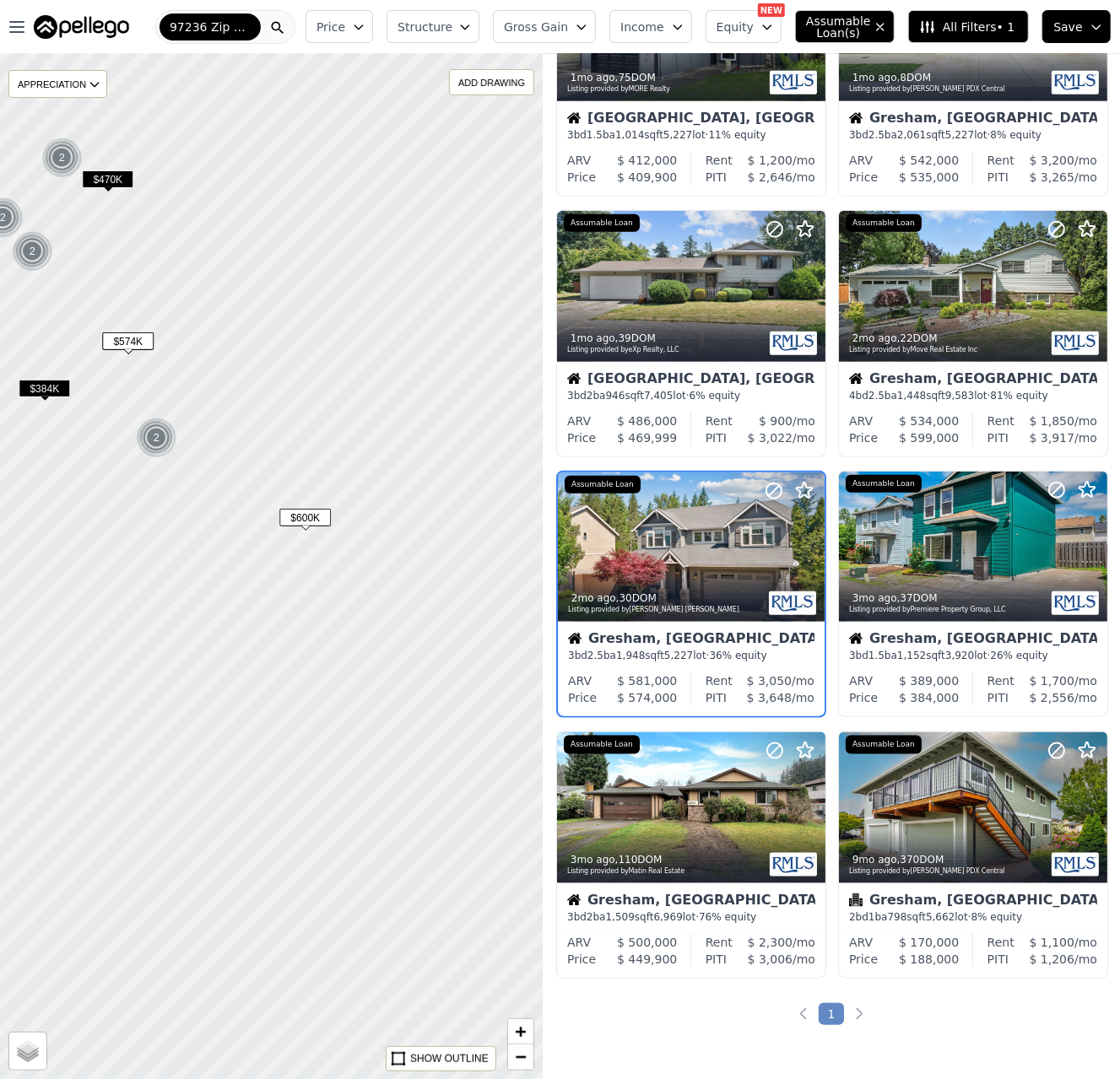
click at [300, 515] on span "$600K" at bounding box center [305, 517] width 51 height 18
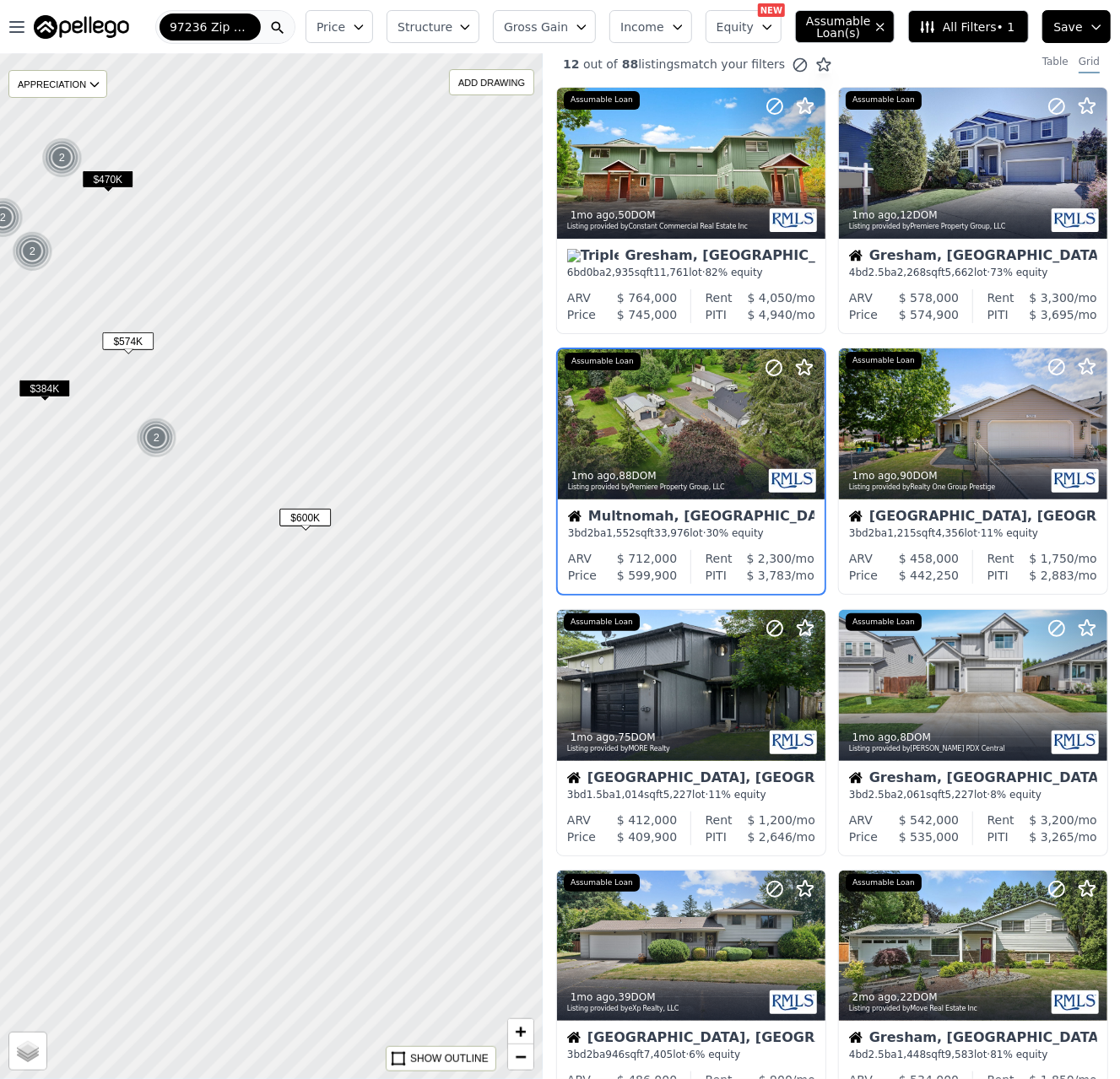
scroll to position [0, 0]
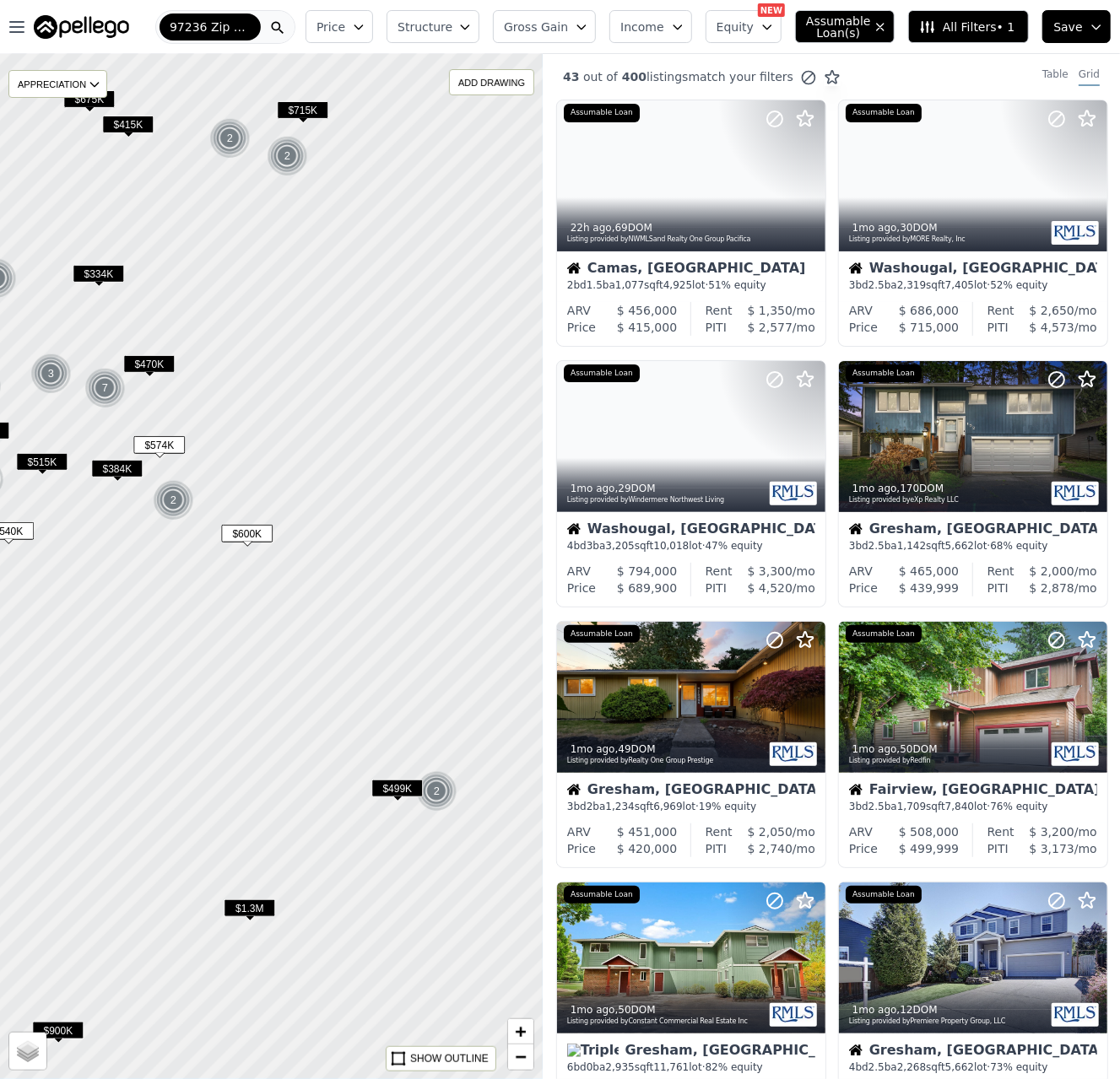
drag, startPoint x: 283, startPoint y: 339, endPoint x: 348, endPoint y: 397, distance: 87.1
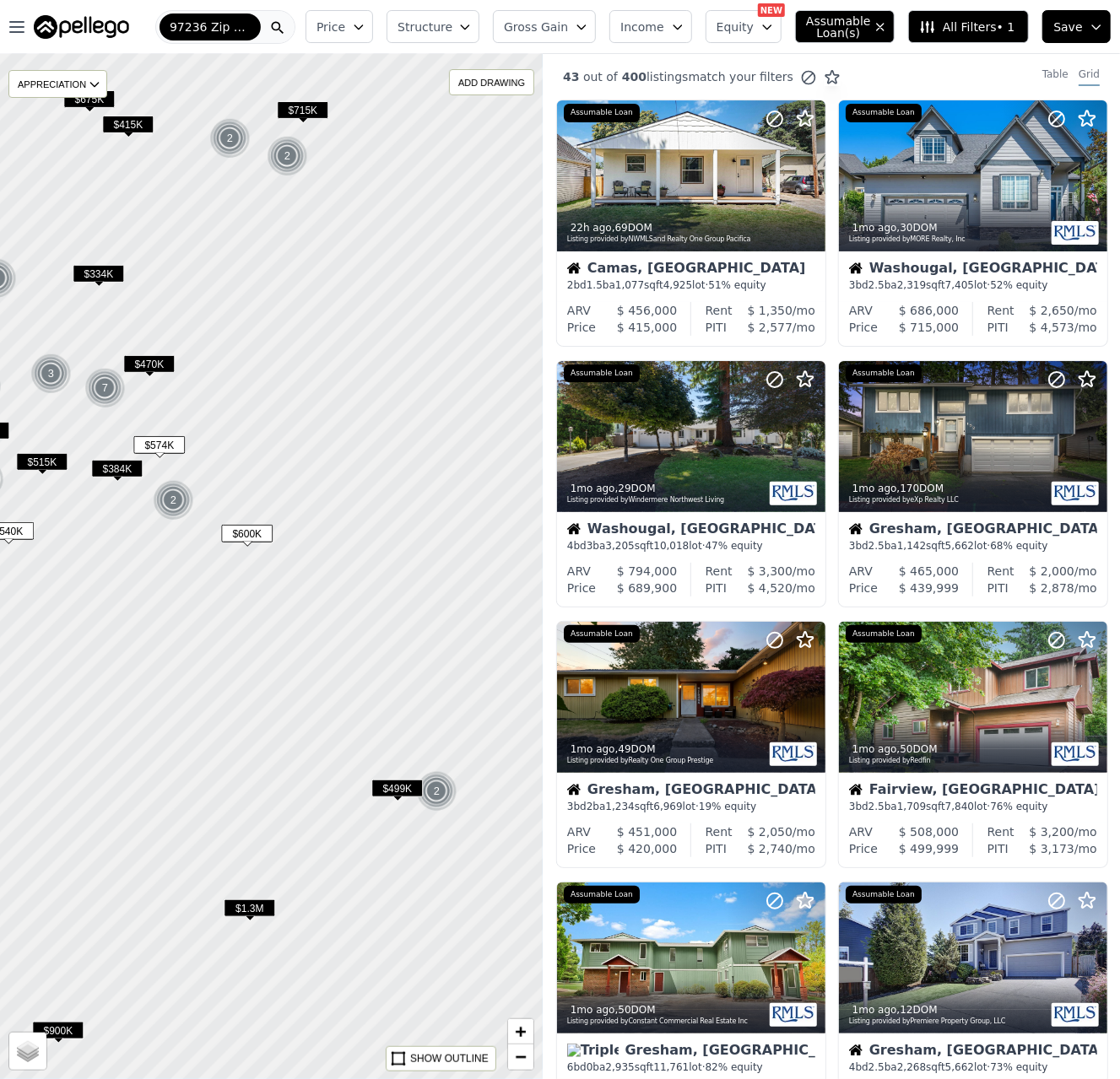
click at [243, 378] on div at bounding box center [271, 567] width 651 height 1230
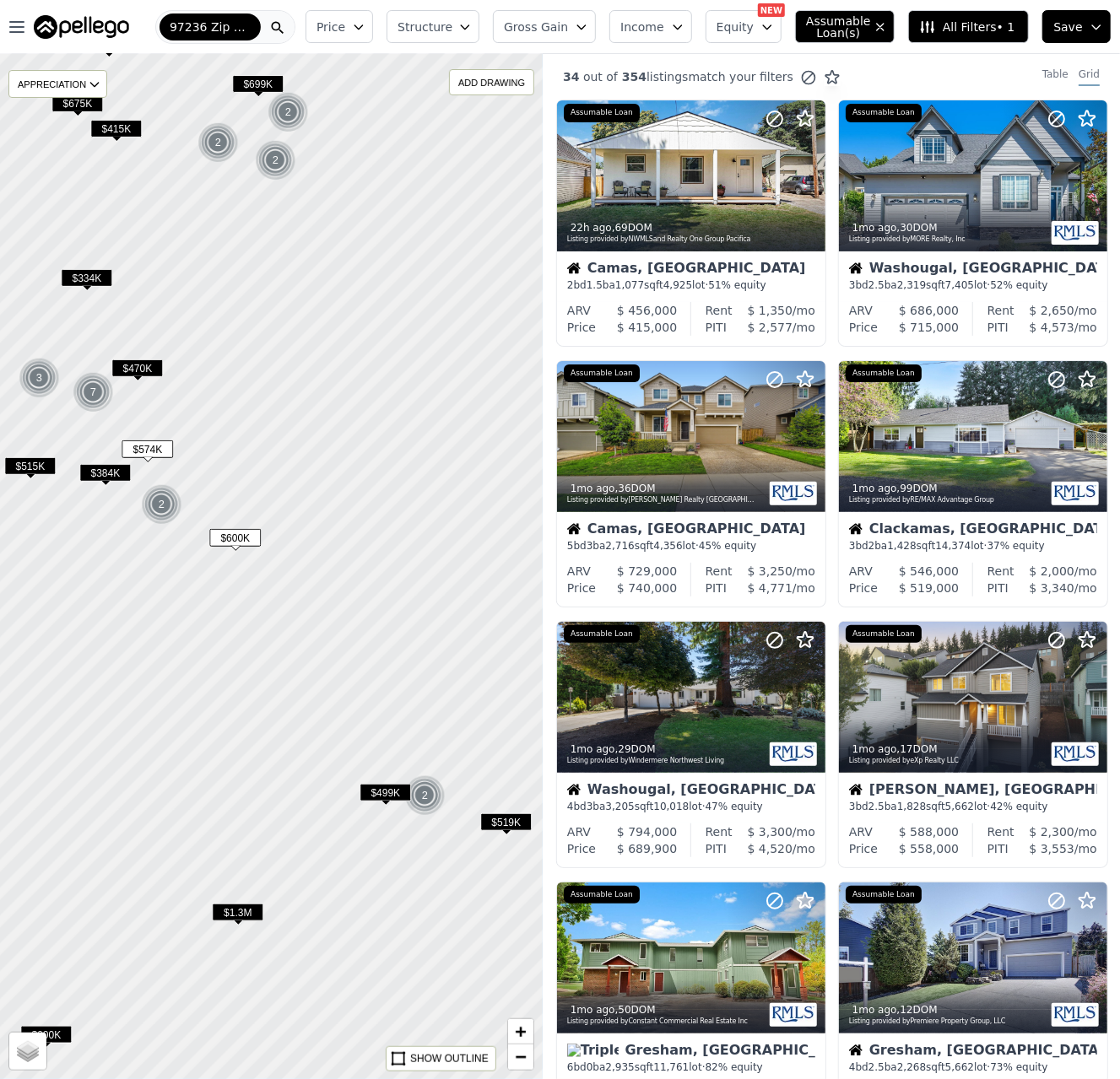
click at [514, 818] on span "$519K" at bounding box center [506, 821] width 51 height 18
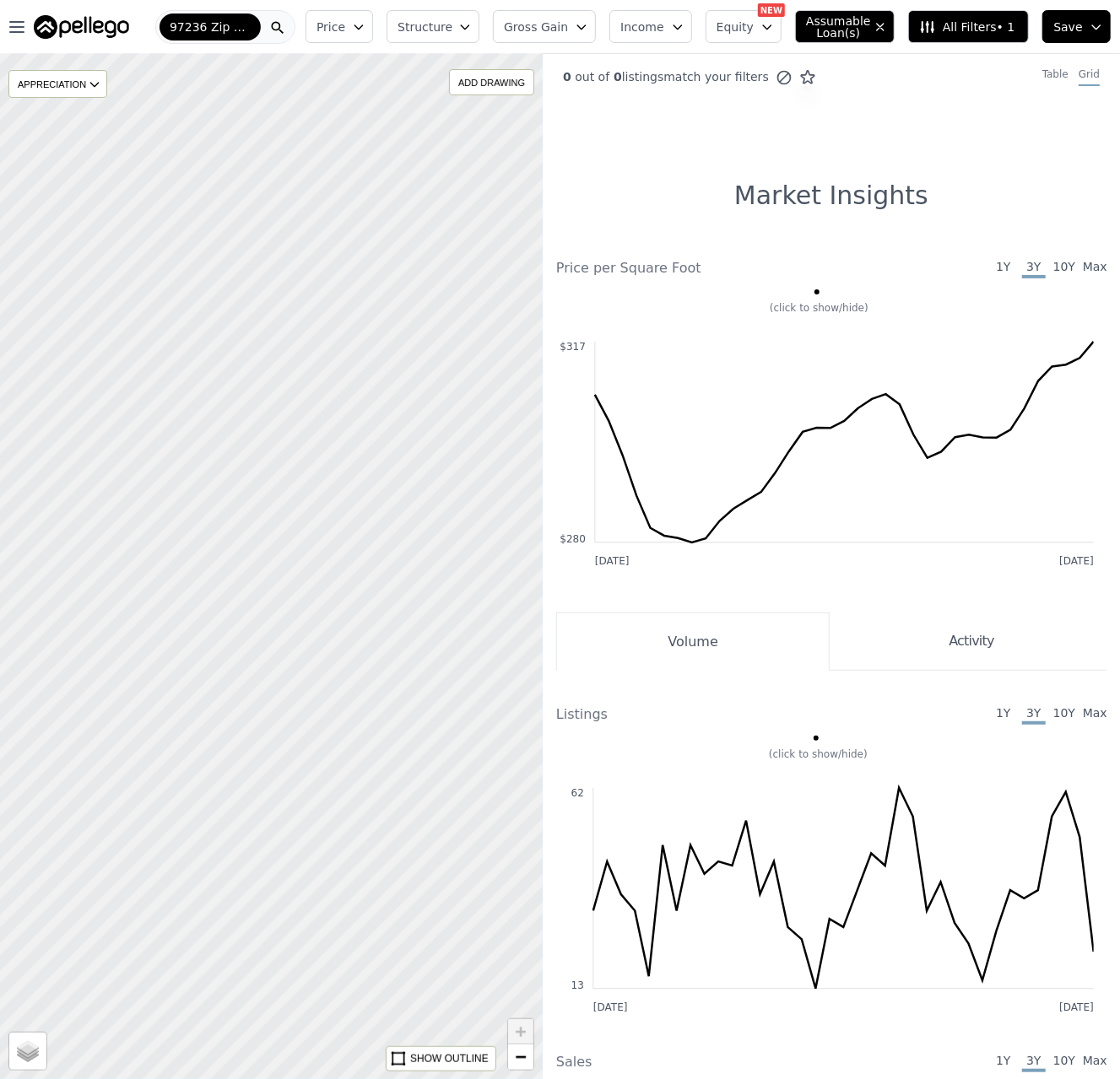
drag, startPoint x: 314, startPoint y: 415, endPoint x: 454, endPoint y: 523, distance: 176.8
click at [454, 523] on div at bounding box center [271, 567] width 651 height 1230
drag, startPoint x: 378, startPoint y: 618, endPoint x: 335, endPoint y: 607, distance: 44.4
click at [381, 618] on div at bounding box center [274, 568] width 651 height 1230
drag, startPoint x: 348, startPoint y: 648, endPoint x: 356, endPoint y: 612, distance: 36.9
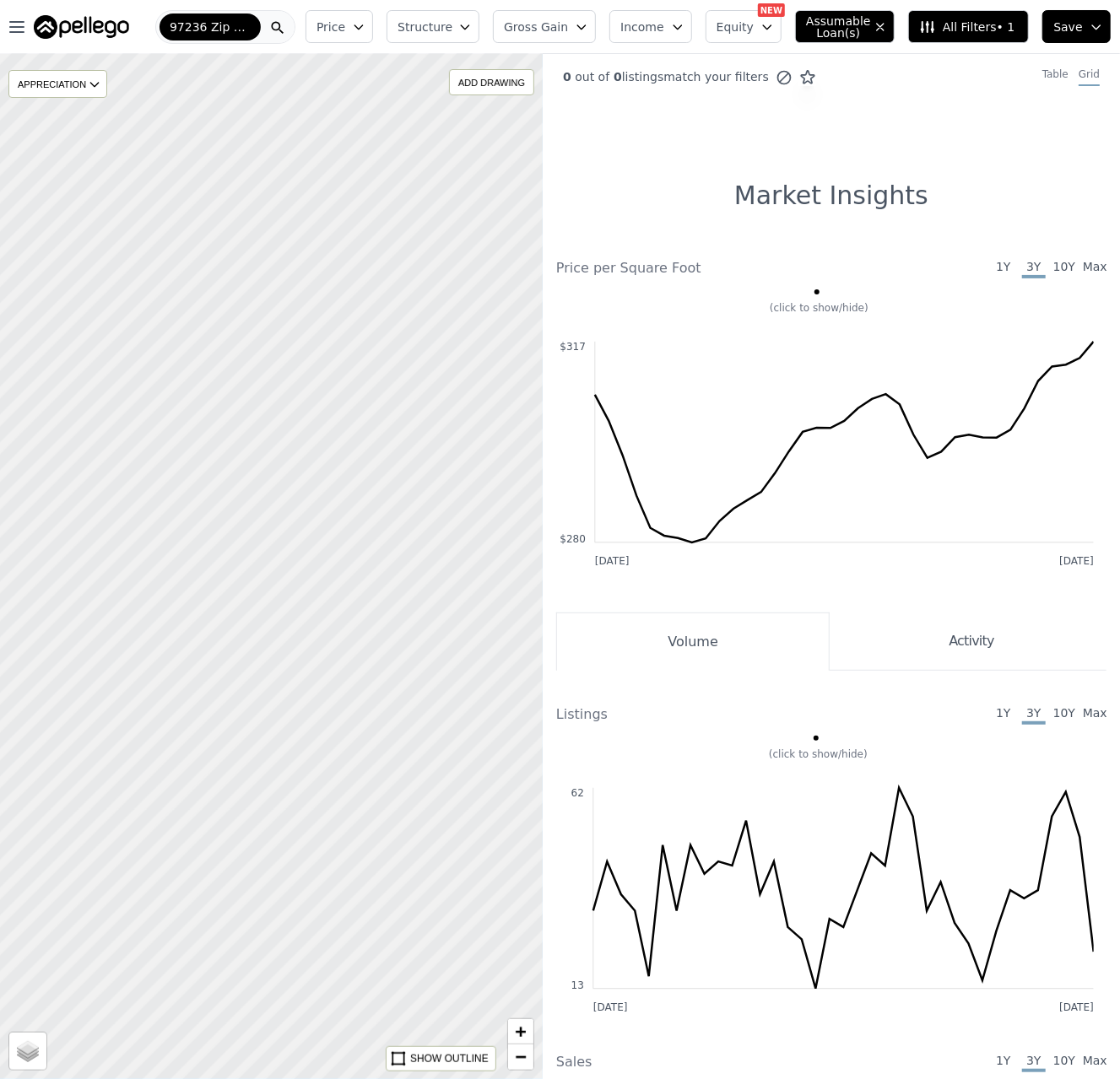
click at [356, 612] on div at bounding box center [271, 567] width 651 height 1230
click at [68, 86] on div "APPRECIATION" at bounding box center [58, 84] width 99 height 28
click at [415, 482] on div at bounding box center [271, 567] width 651 height 1230
click at [363, 270] on div at bounding box center [271, 567] width 651 height 1230
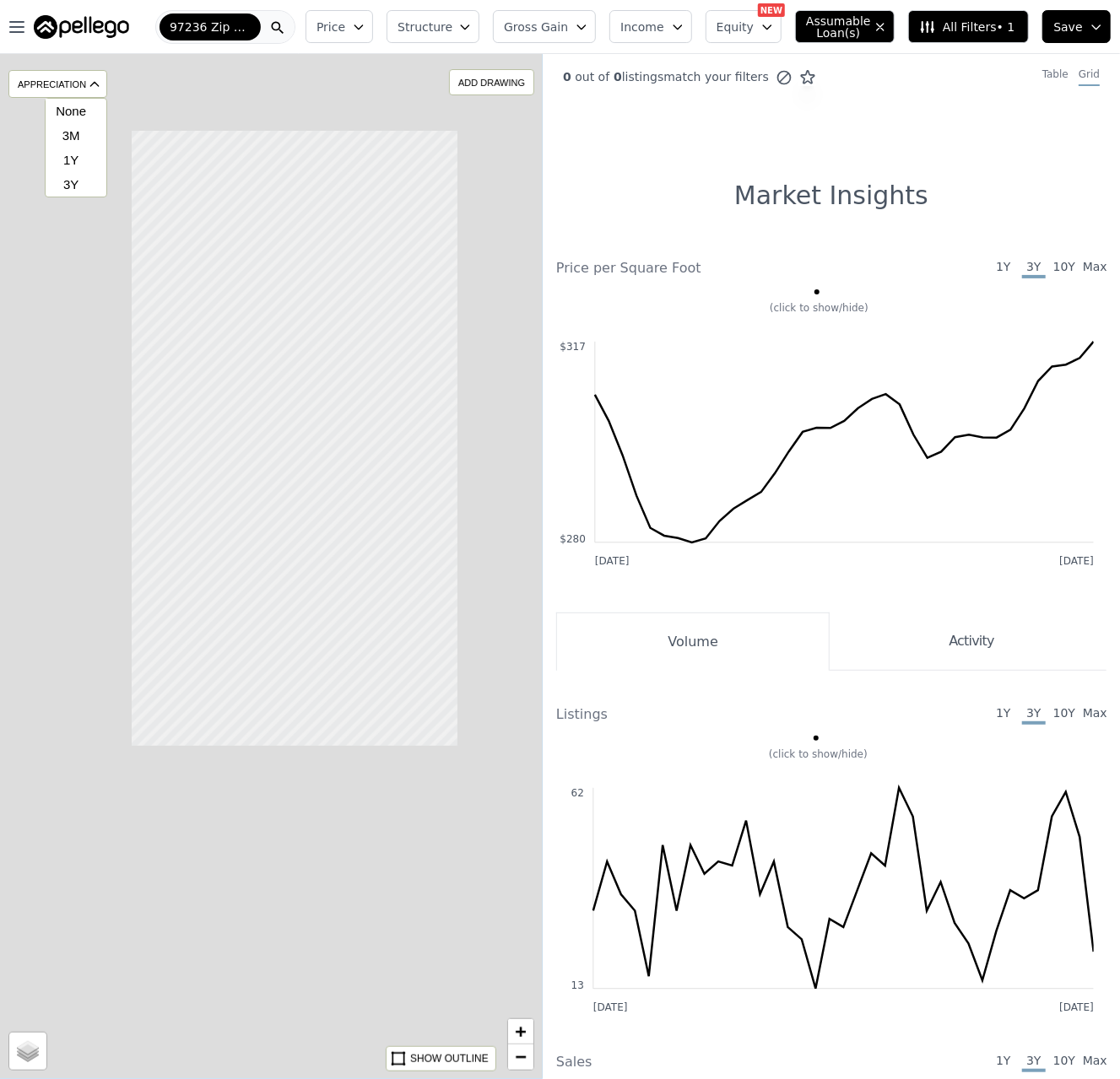
click at [316, 416] on div at bounding box center [271, 567] width 651 height 1230
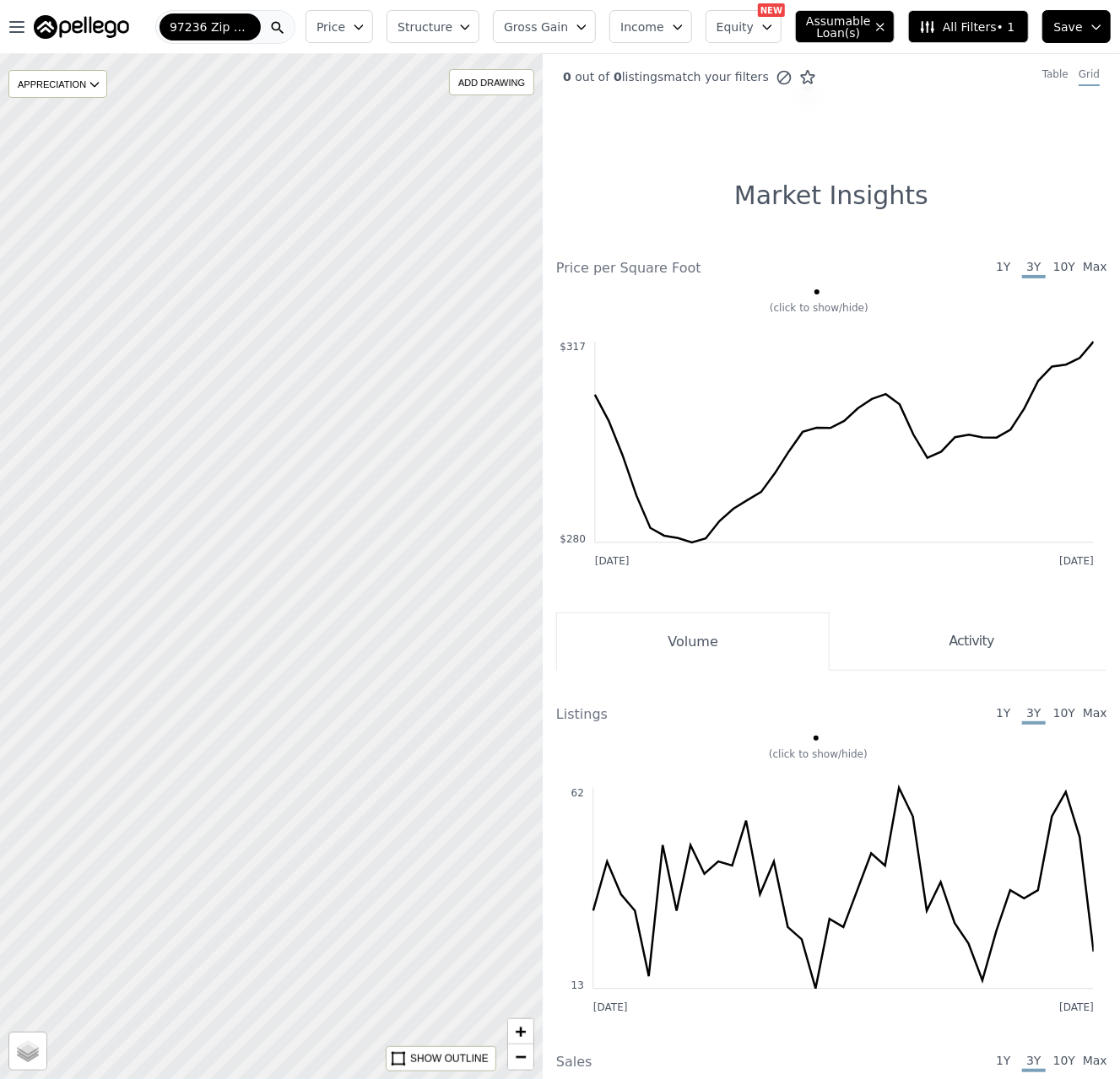
click at [316, 421] on div at bounding box center [271, 567] width 651 height 1230
click at [309, 420] on div at bounding box center [271, 567] width 651 height 1230
click at [257, 34] on div "97236 Zip Code" at bounding box center [224, 27] width 140 height 33
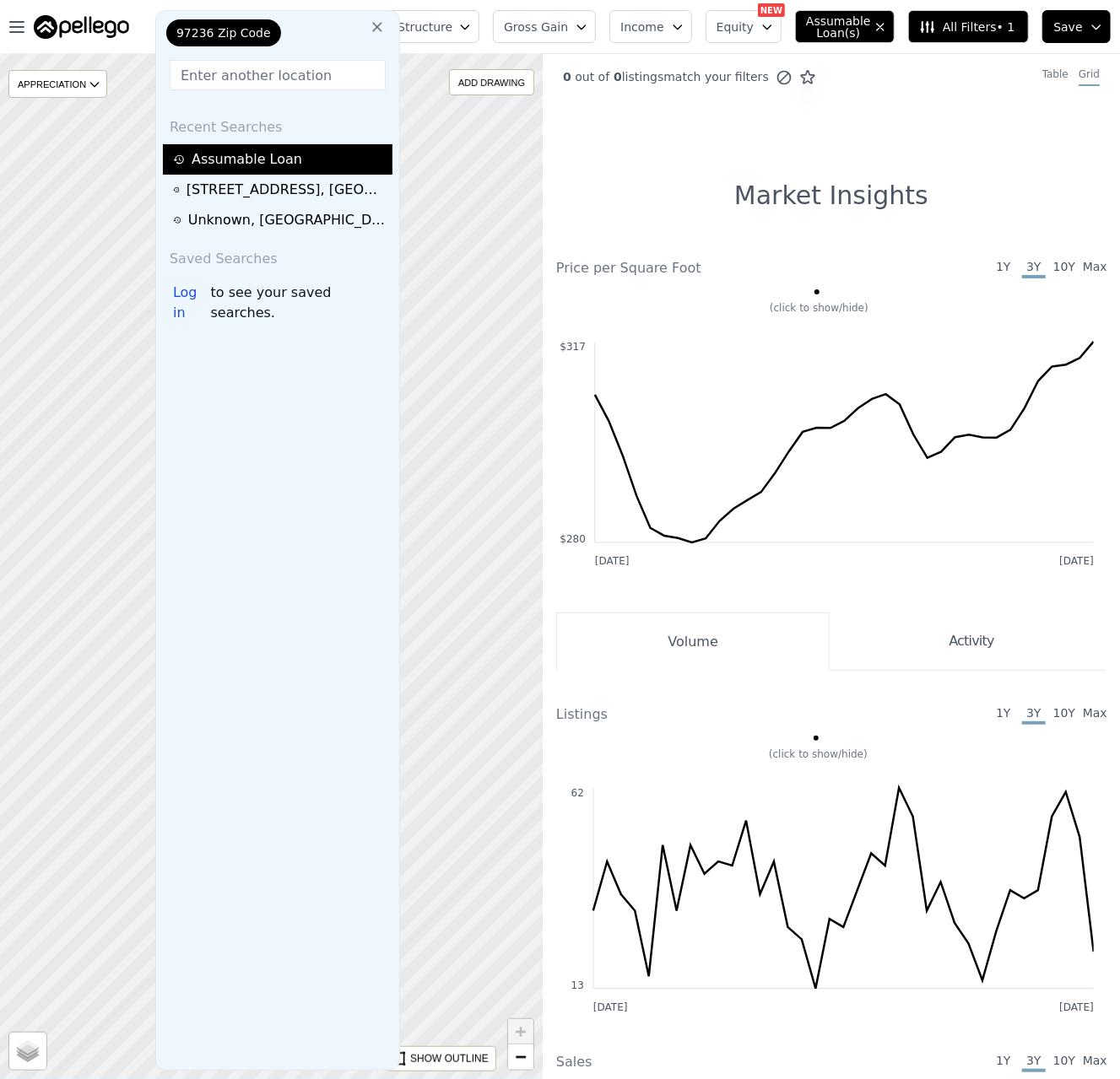
type input "14E25 02800"
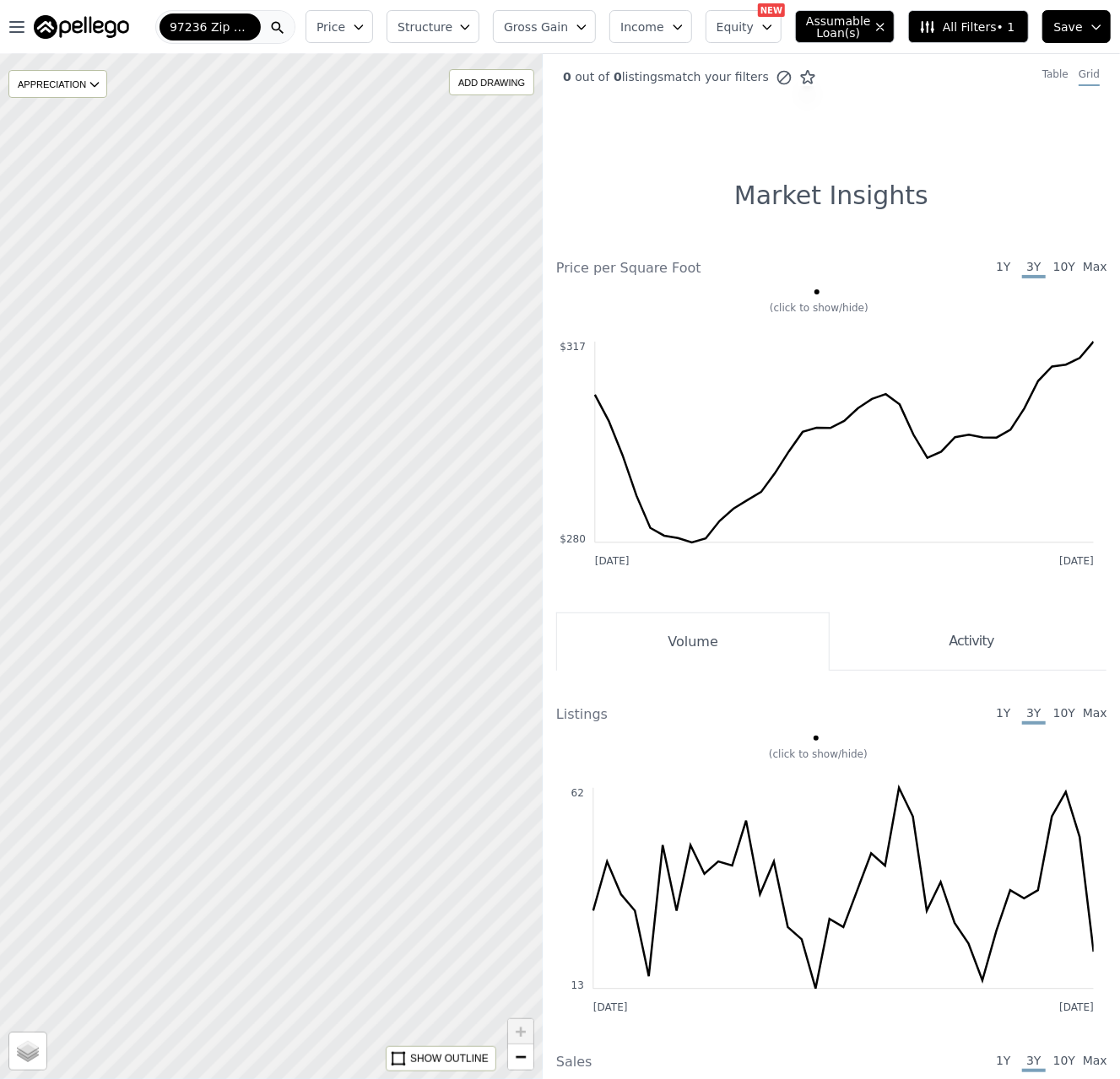
click at [452, 280] on div at bounding box center [271, 567] width 651 height 1230
click at [412, 396] on div at bounding box center [271, 567] width 651 height 1230
click at [410, 396] on div at bounding box center [271, 567] width 651 height 1230
click at [281, 31] on div "97236 Zip Code" at bounding box center [224, 27] width 140 height 33
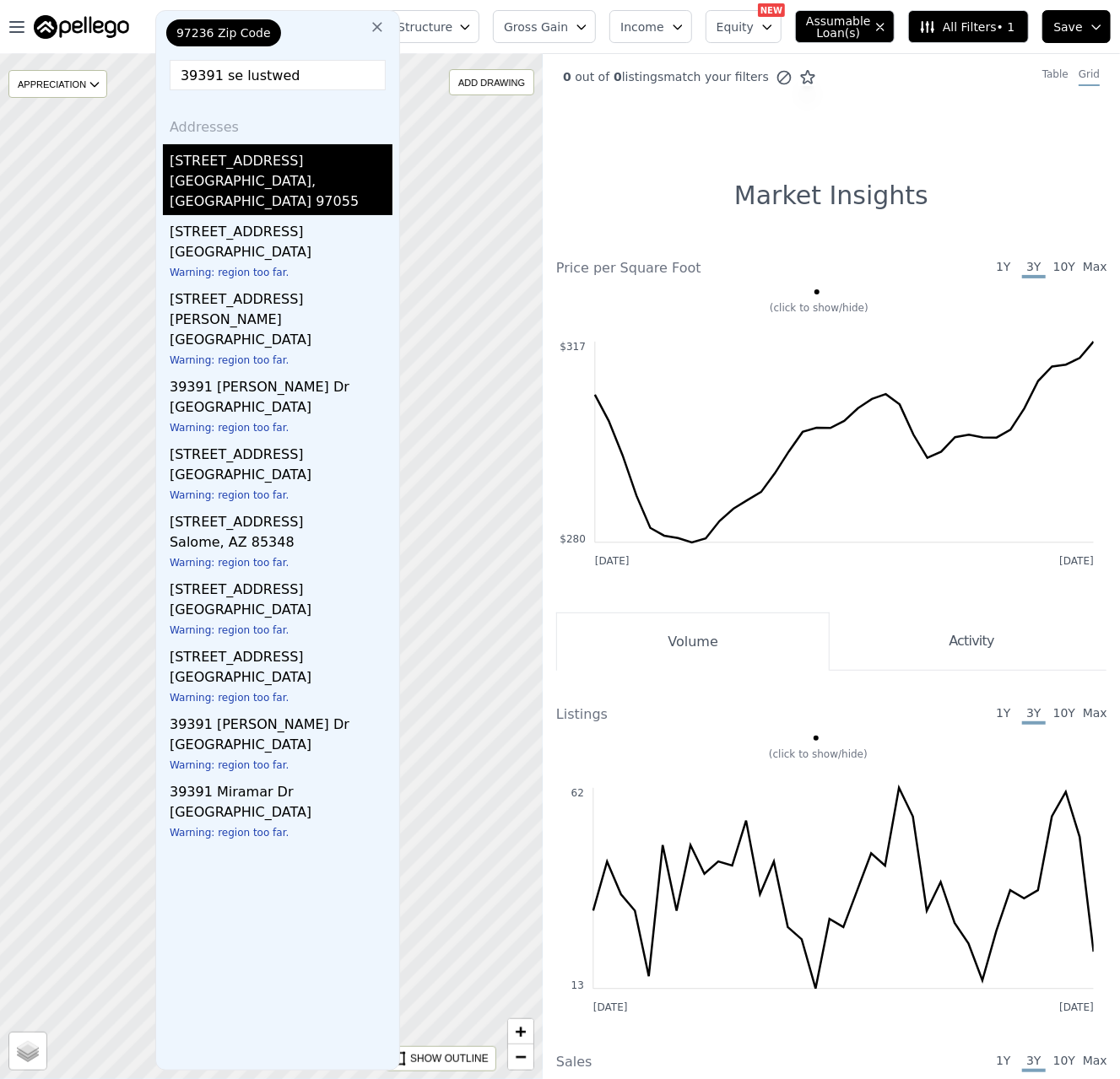
type input "39391 se lustwed"
click at [278, 167] on div "[STREET_ADDRESS]" at bounding box center [280, 158] width 222 height 27
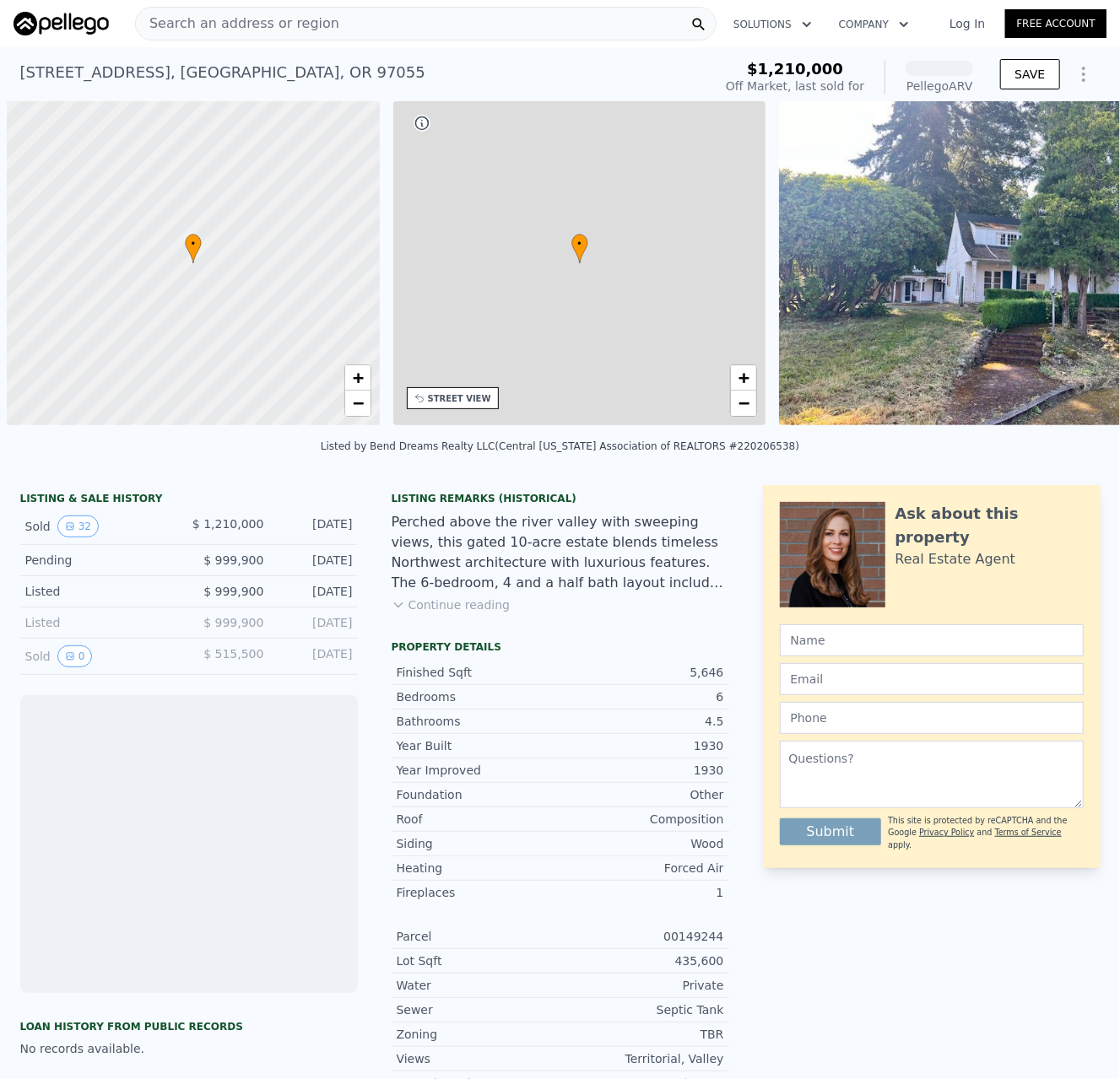
scroll to position [0, 7]
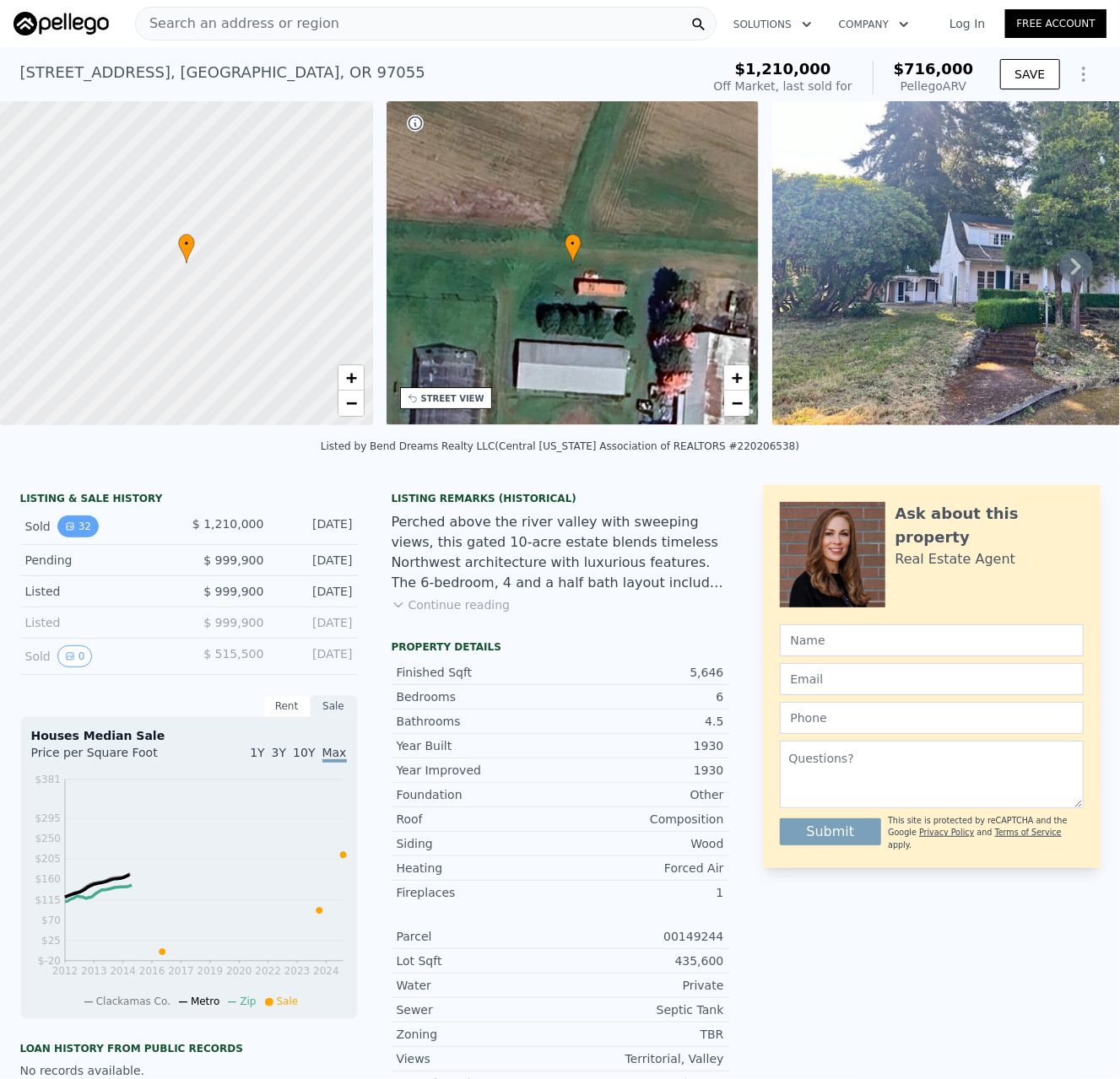
click at [65, 531] on icon "View historical data" at bounding box center [69, 526] width 10 height 10
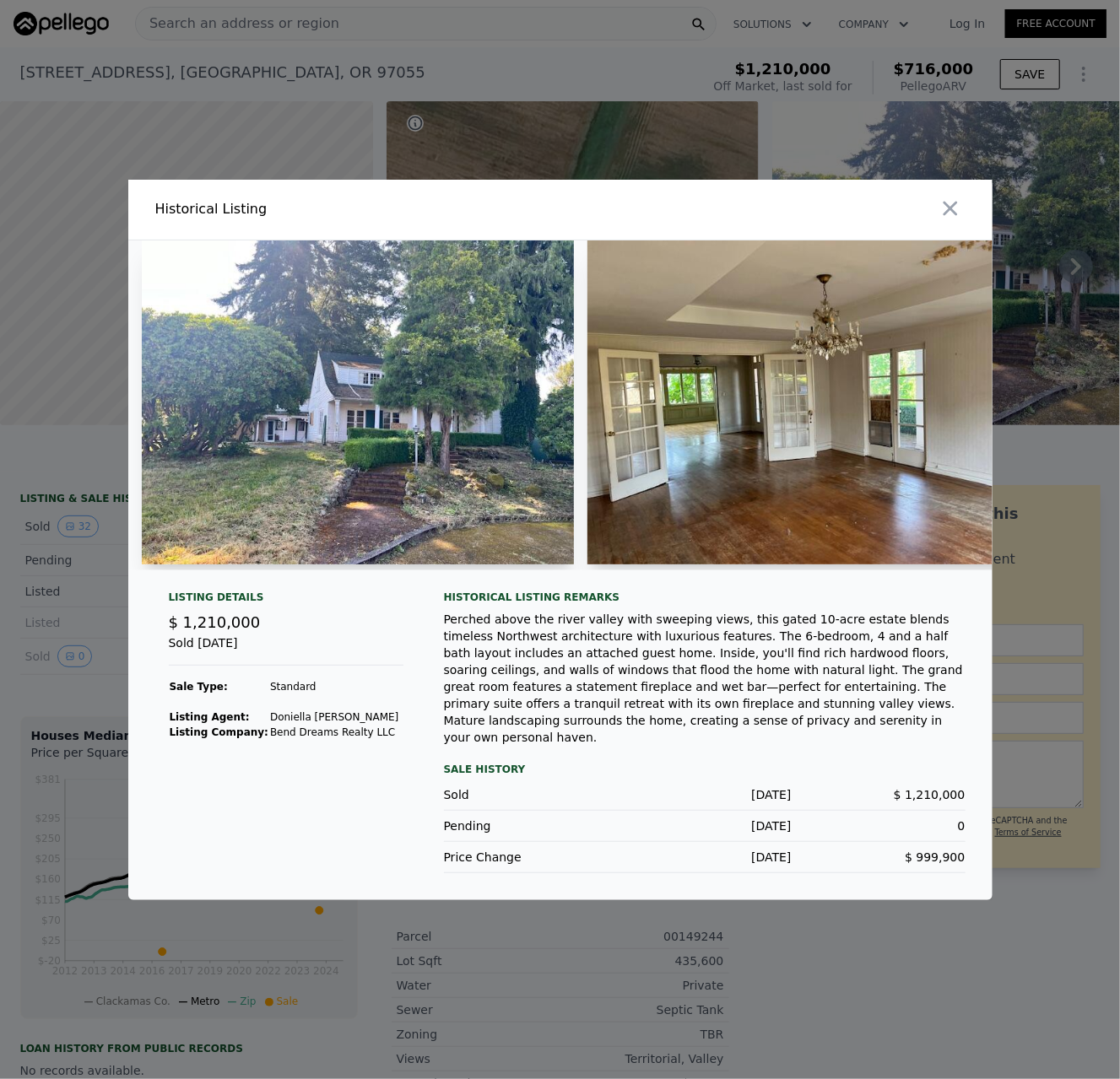
click at [283, 139] on div at bounding box center [560, 539] width 1120 height 1079
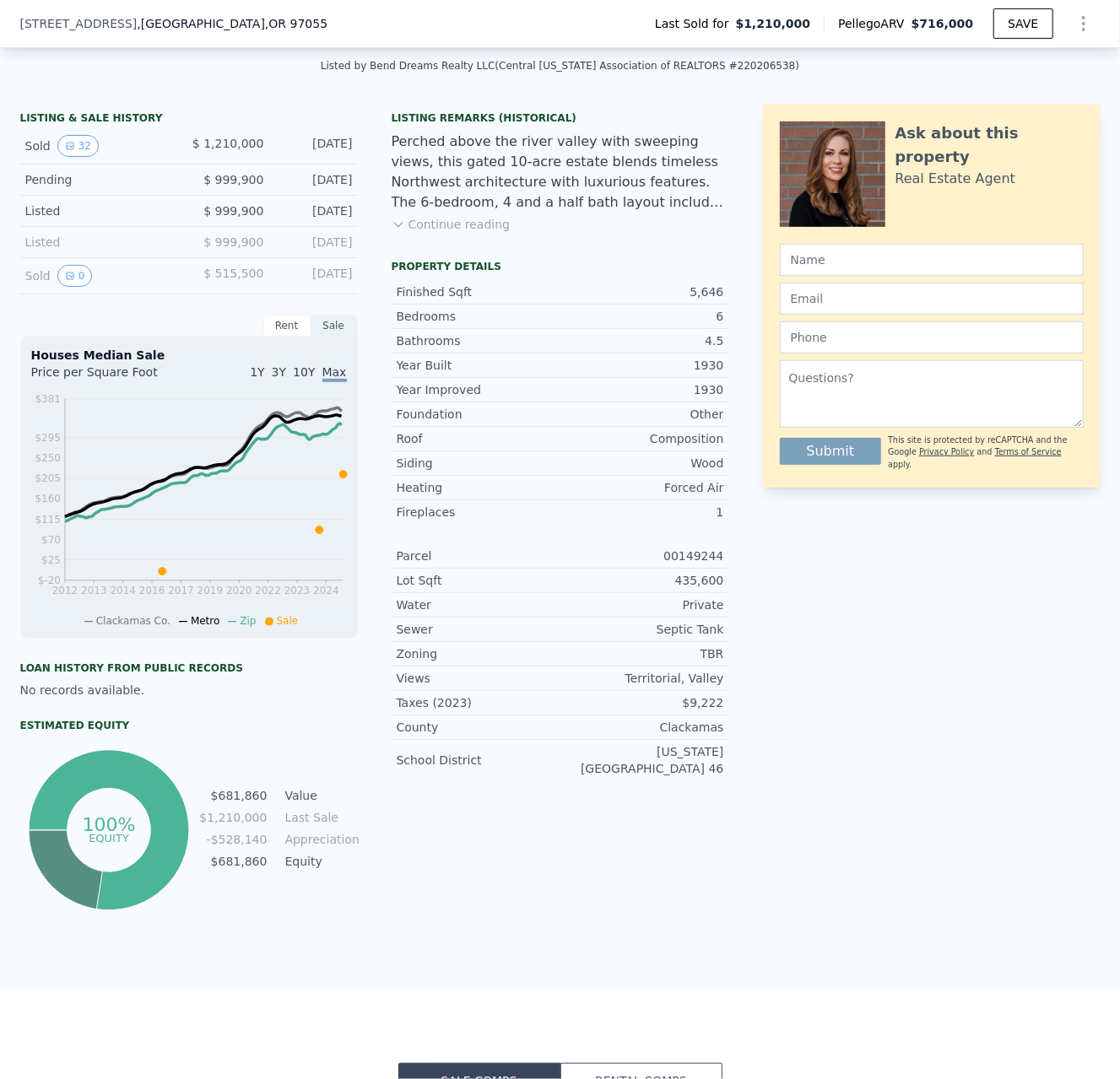
scroll to position [415, 0]
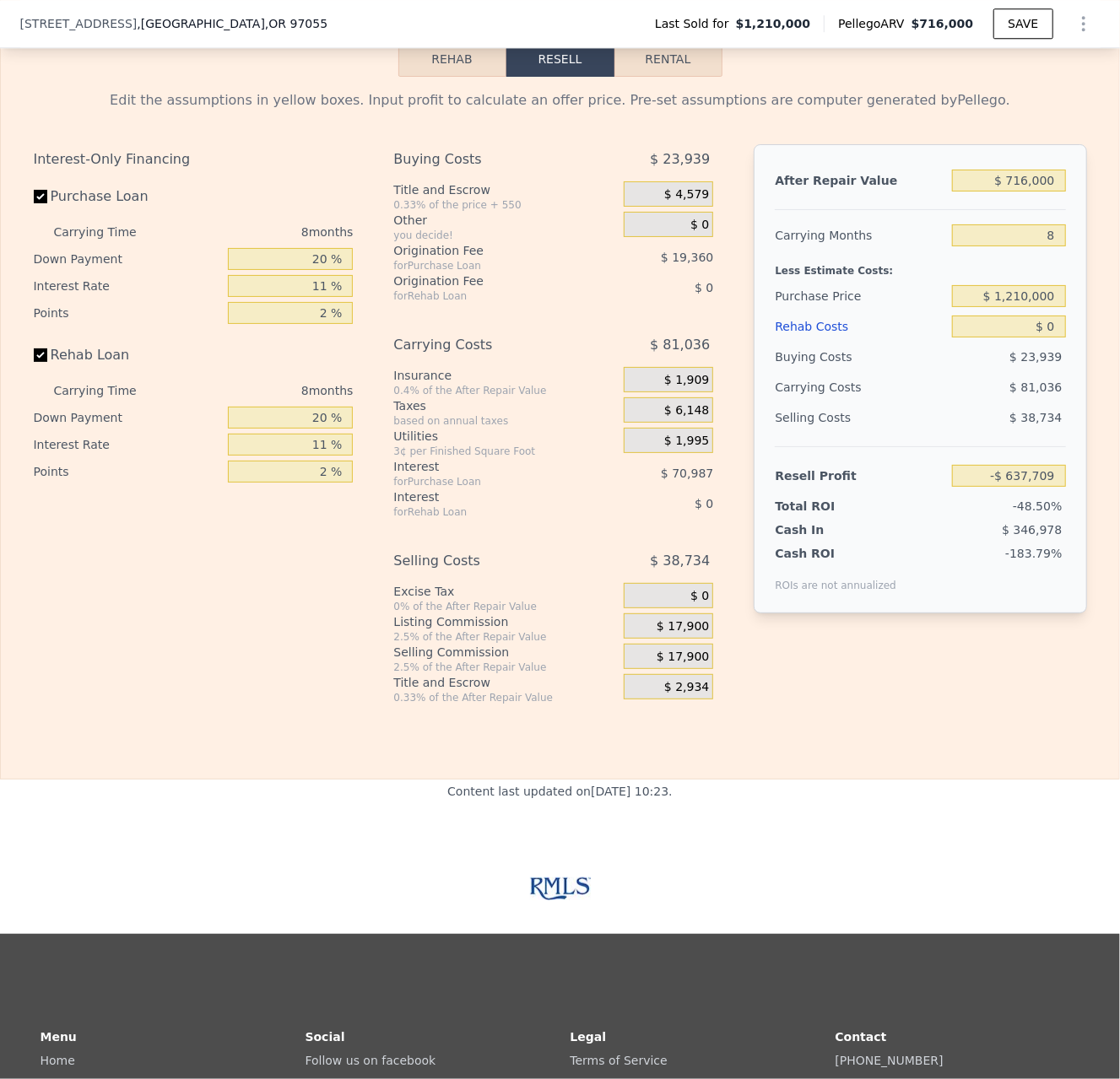
drag, startPoint x: 429, startPoint y: 870, endPoint x: 386, endPoint y: 687, distance: 188.0
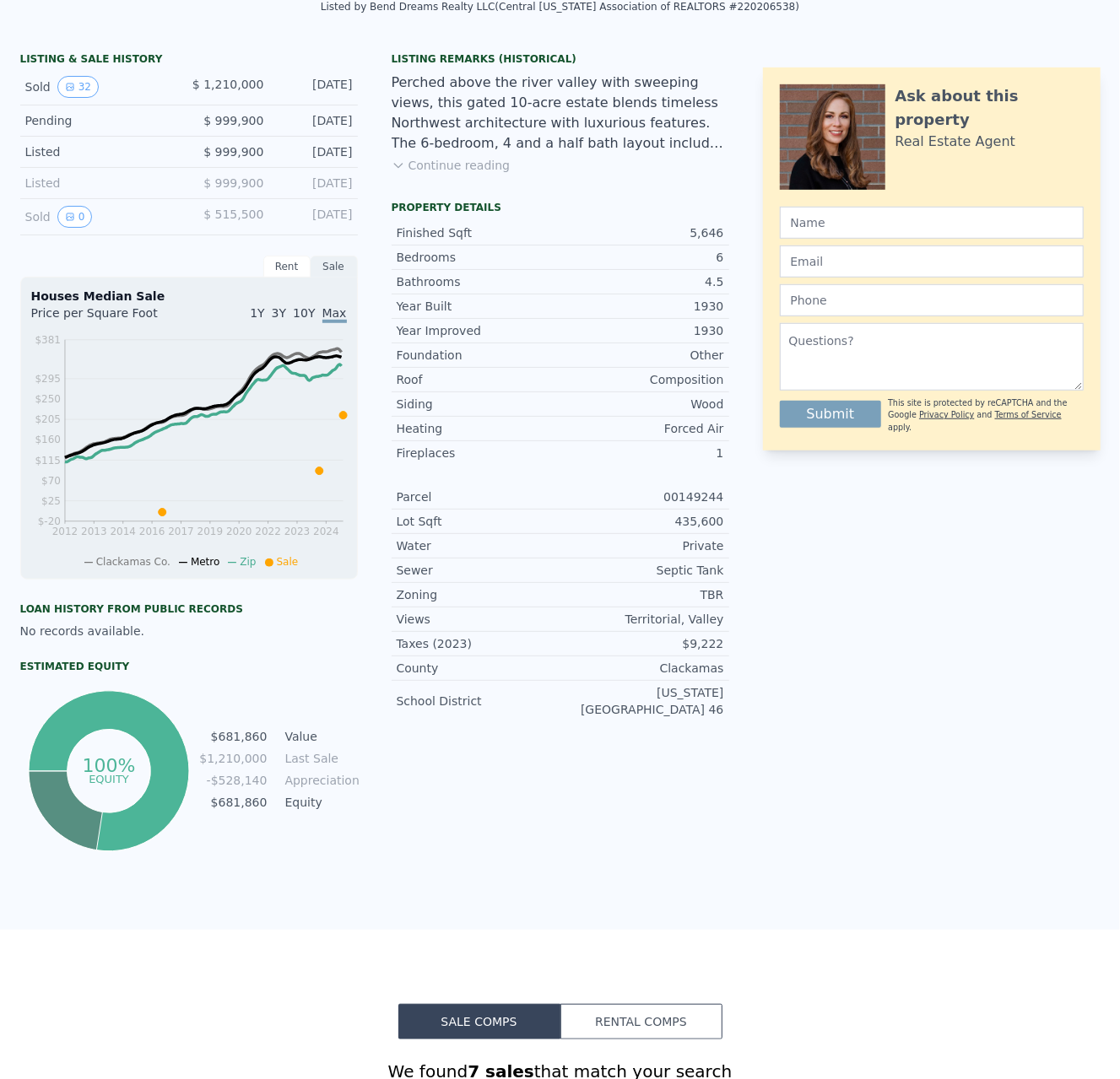
scroll to position [0, 0]
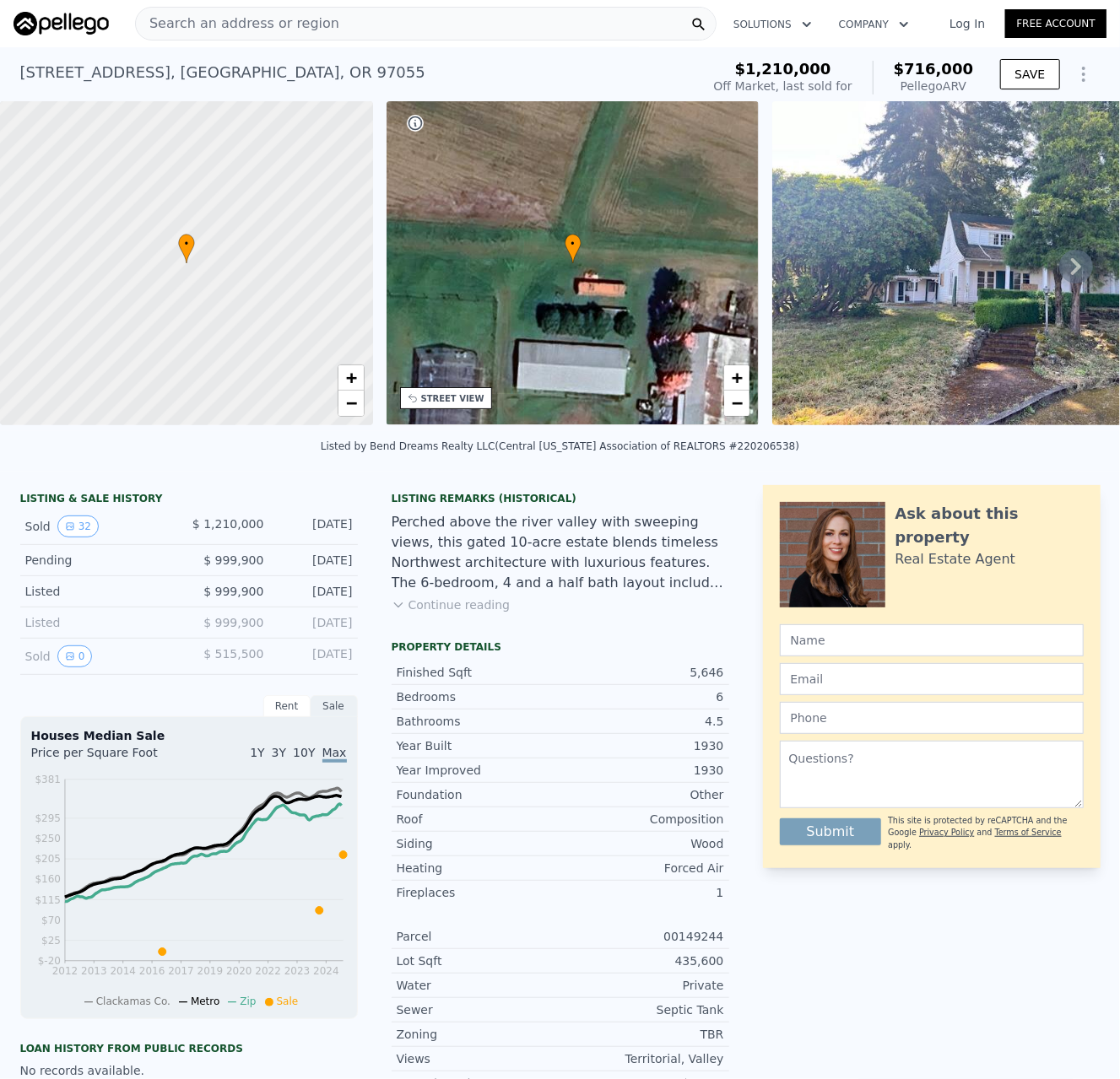
click at [453, 627] on div "Listing Remarks (Historical) Perched above the river valley with sweeping views…" at bounding box center [560, 562] width 338 height 142
click at [448, 613] on button "Continue reading" at bounding box center [451, 605] width 119 height 17
